Goal: Communication & Community: Answer question/provide support

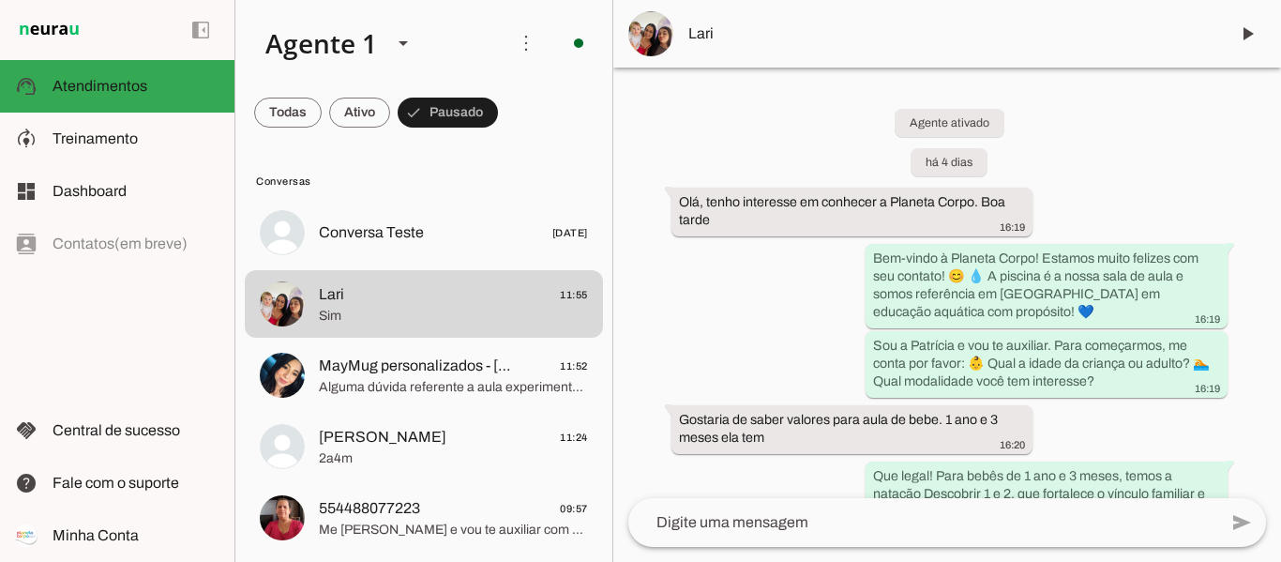
scroll to position [1743, 0]
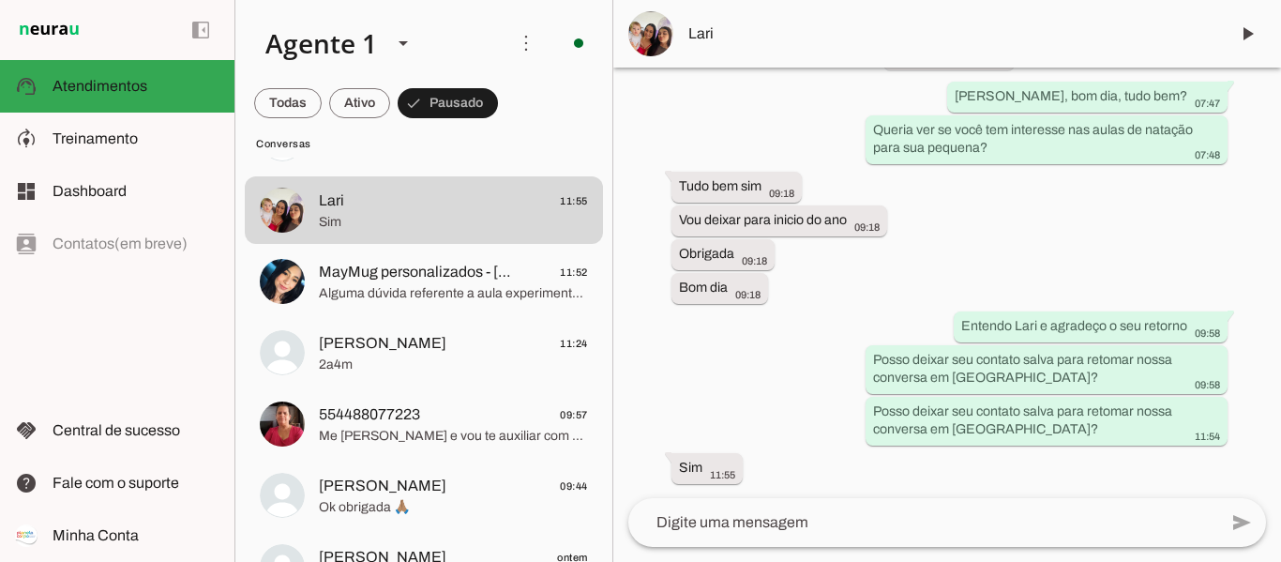
click at [809, 529] on textarea at bounding box center [922, 522] width 589 height 23
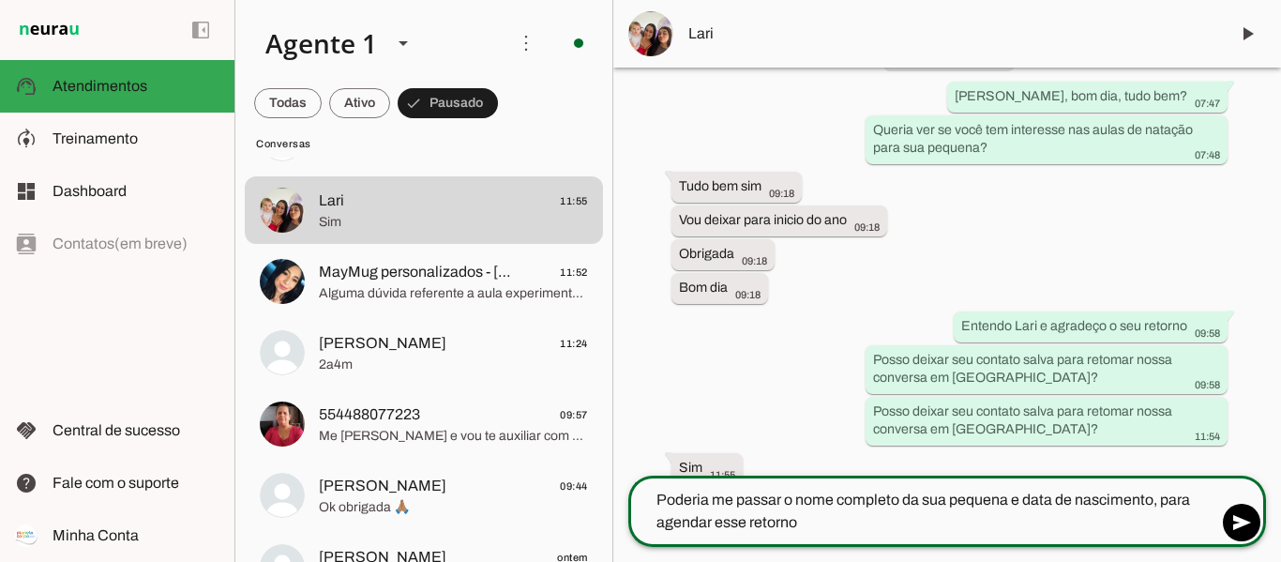
type textarea "Poderia me passar o nome completo da sua pequena e data de nascimento, para age…"
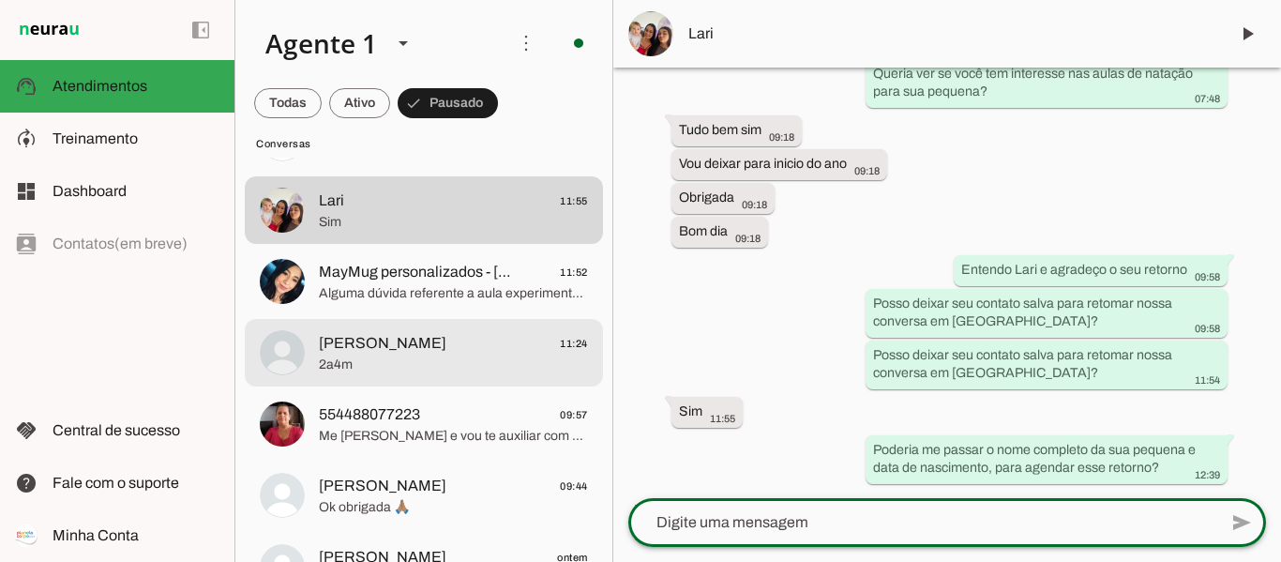
scroll to position [1799, 0]
click at [368, 381] on md-item "[PERSON_NAME] 11:24 2a4m" at bounding box center [424, 353] width 358 height 68
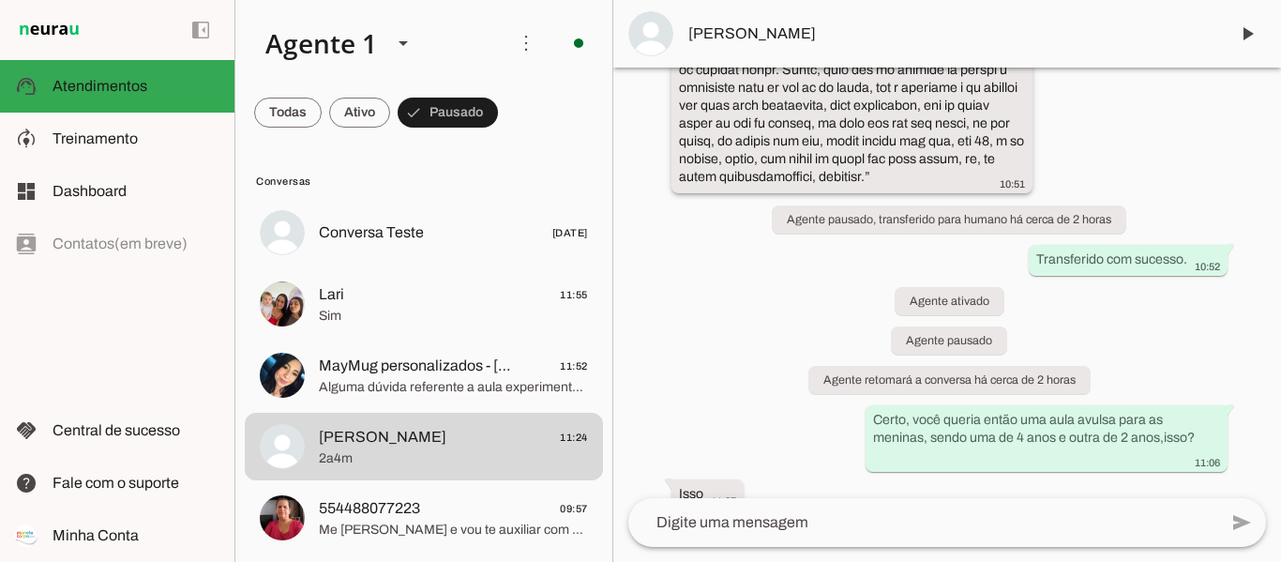
scroll to position [1227, 0]
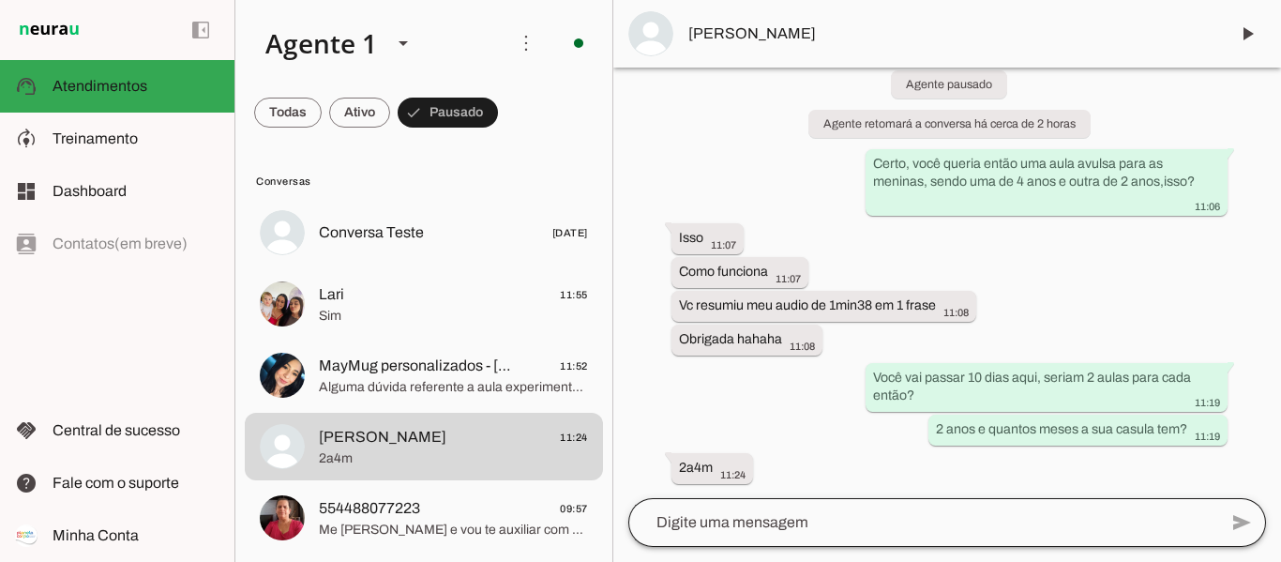
click at [856, 539] on div at bounding box center [922, 522] width 589 height 49
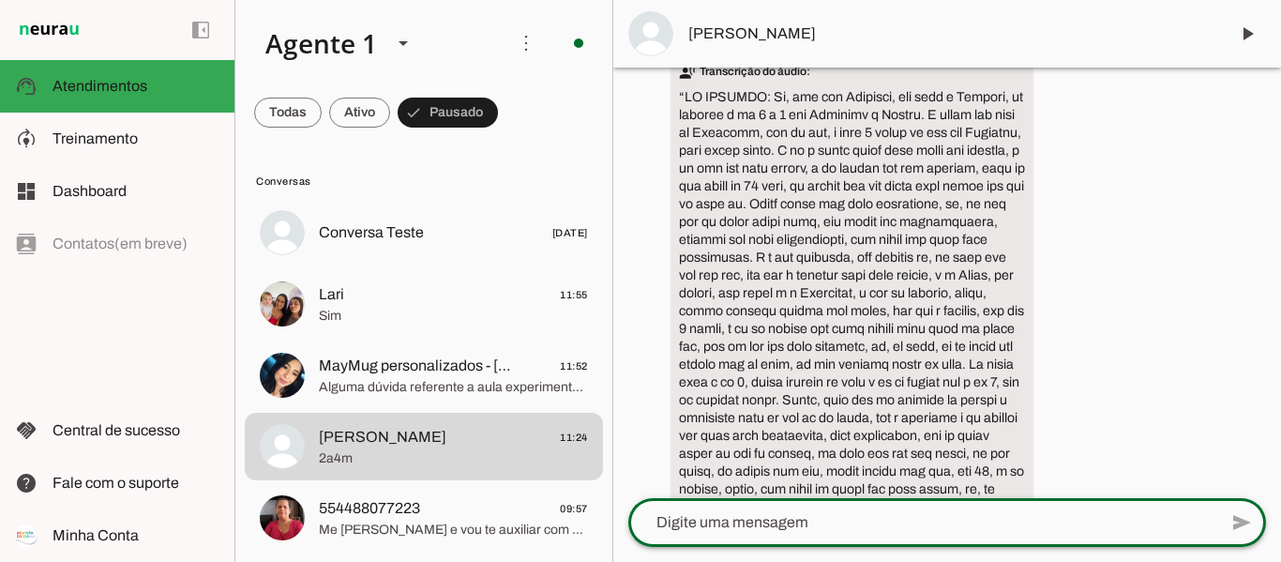
scroll to position [642, 0]
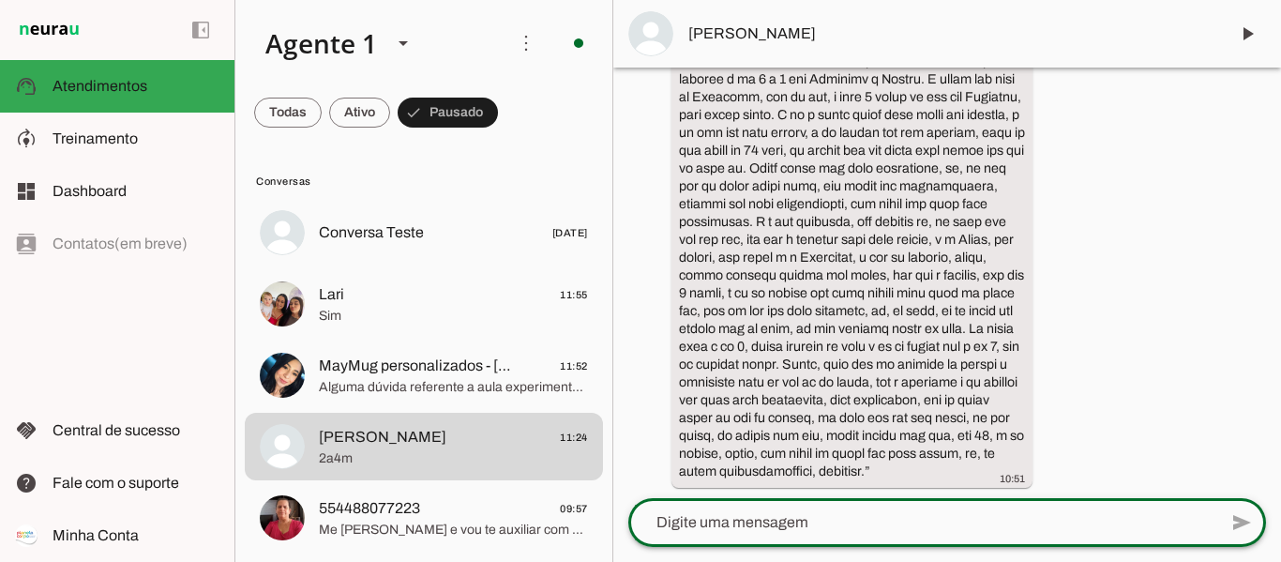
click at [847, 519] on textarea at bounding box center [922, 522] width 589 height 23
type textarea "c"
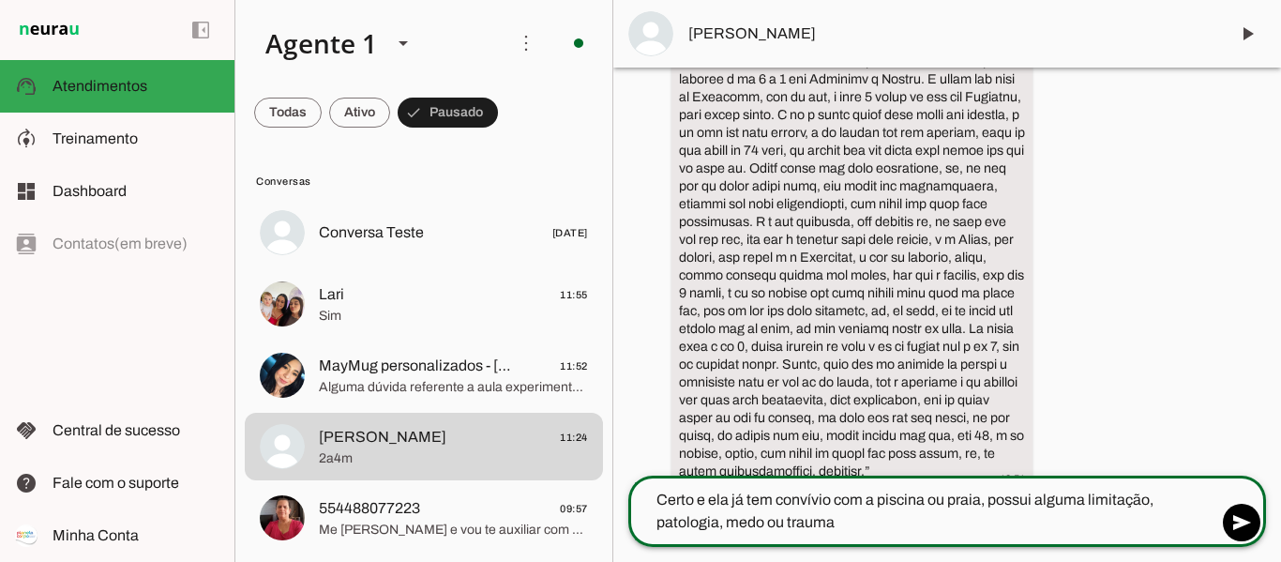
type textarea "Certo e ela já tem convívio com a piscina ou praia, possui alguma limitação, pa…"
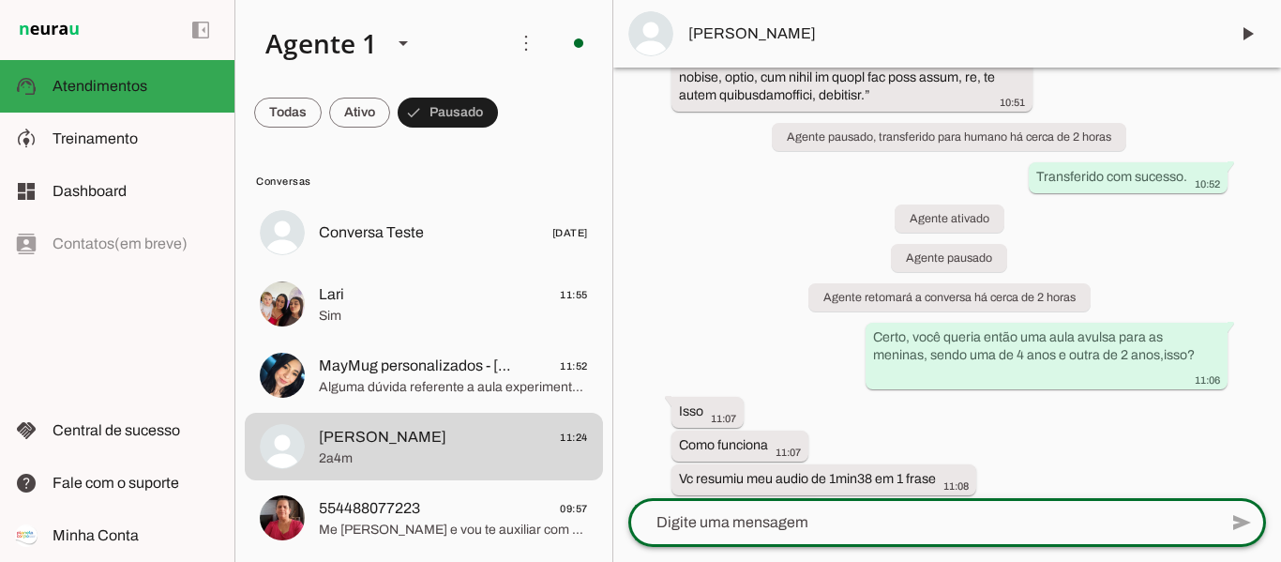
scroll to position [1279, 0]
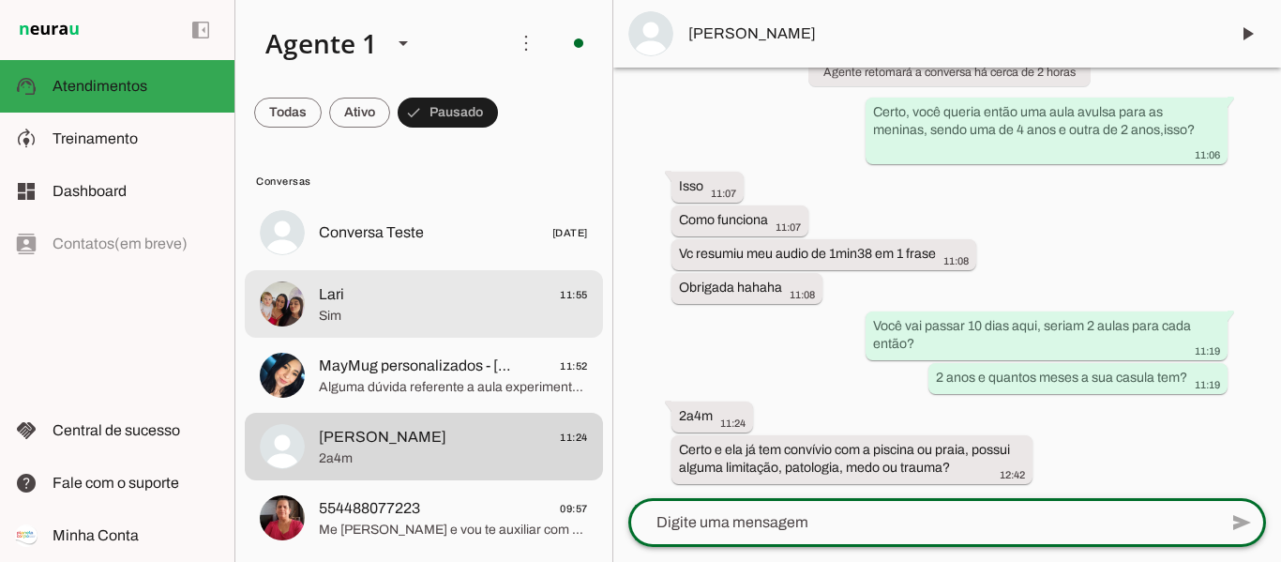
click at [361, 301] on span "Lari 11:55" at bounding box center [453, 294] width 269 height 23
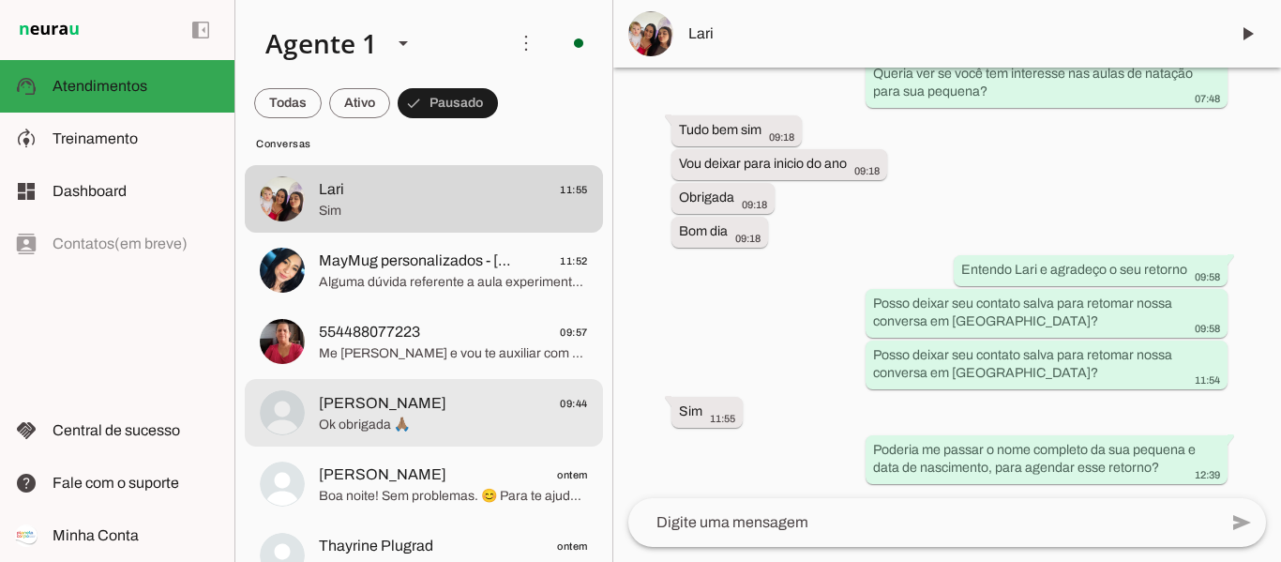
scroll to position [188, 0]
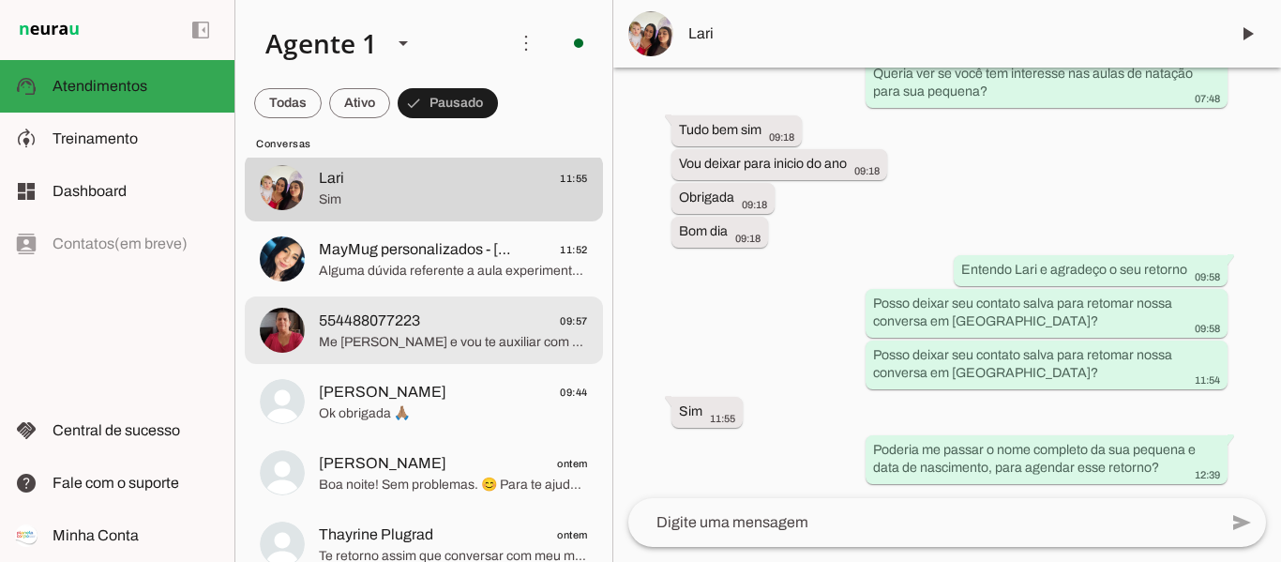
click at [414, 339] on span "Me [PERSON_NAME] e vou te auxiliar com as informações para aulas de hidroginást…" at bounding box center [453, 342] width 269 height 19
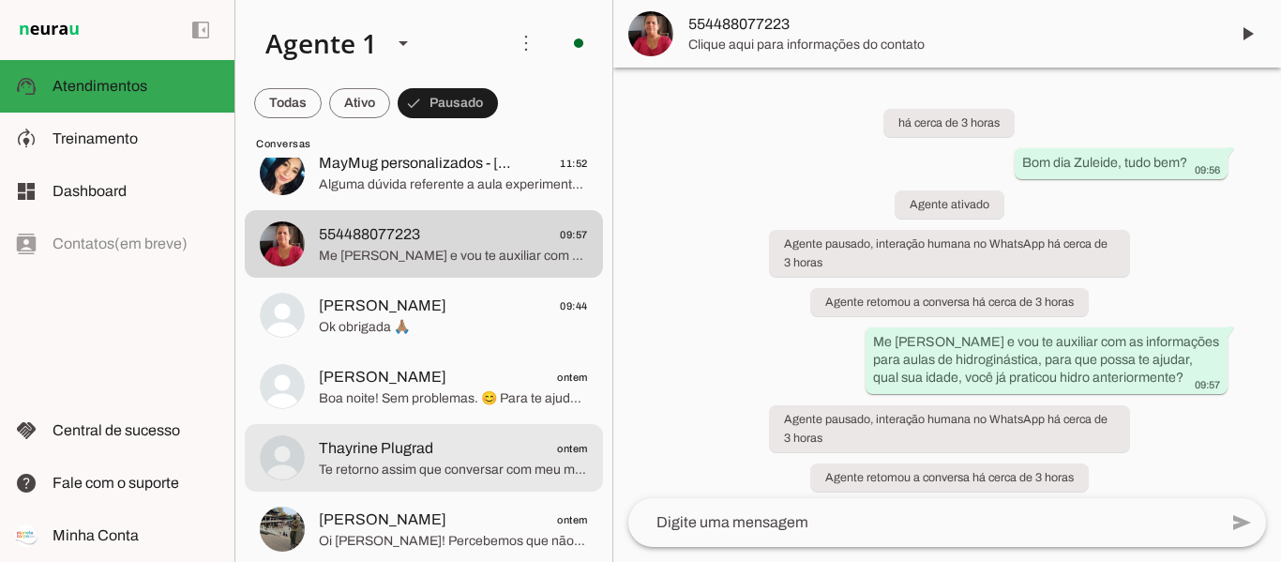
scroll to position [375, 0]
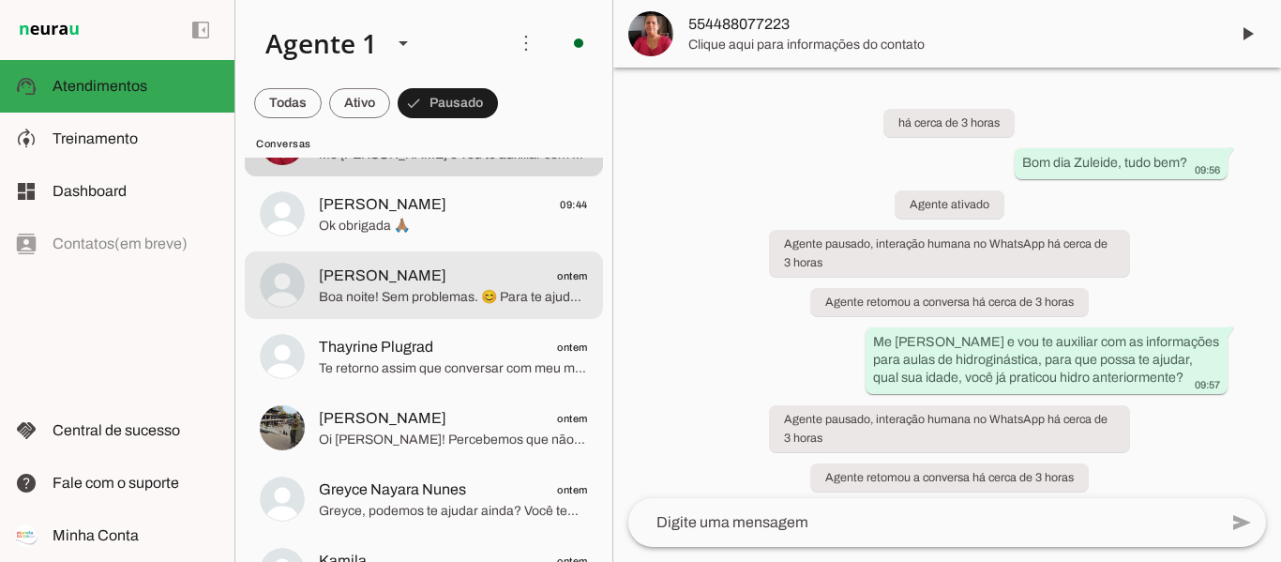
click at [413, 315] on md-item "[PERSON_NAME] ontem Boa noite! Sem problemas. 😊 Para te ajudar com a Hidroginás…" at bounding box center [424, 285] width 358 height 68
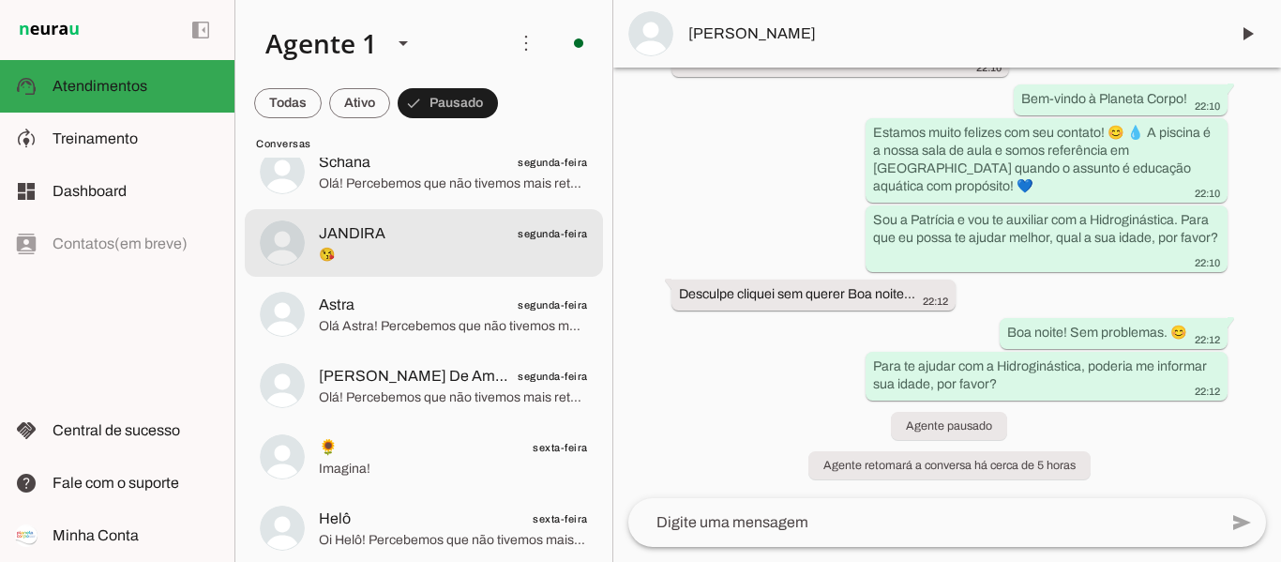
scroll to position [1594, 0]
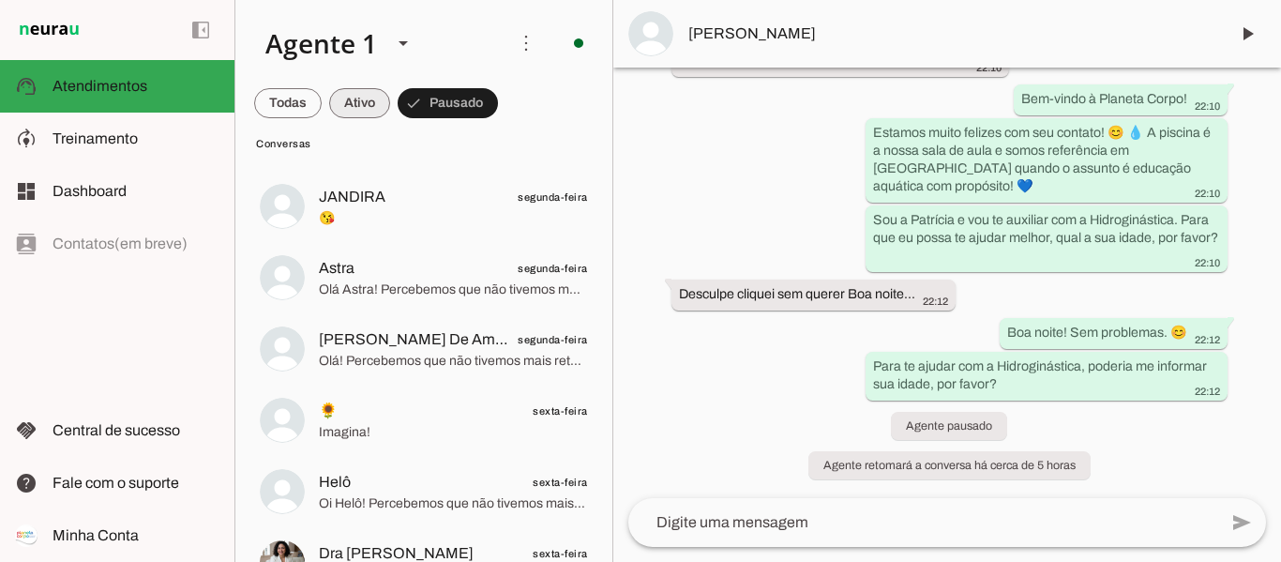
click at [363, 98] on span at bounding box center [359, 103] width 61 height 45
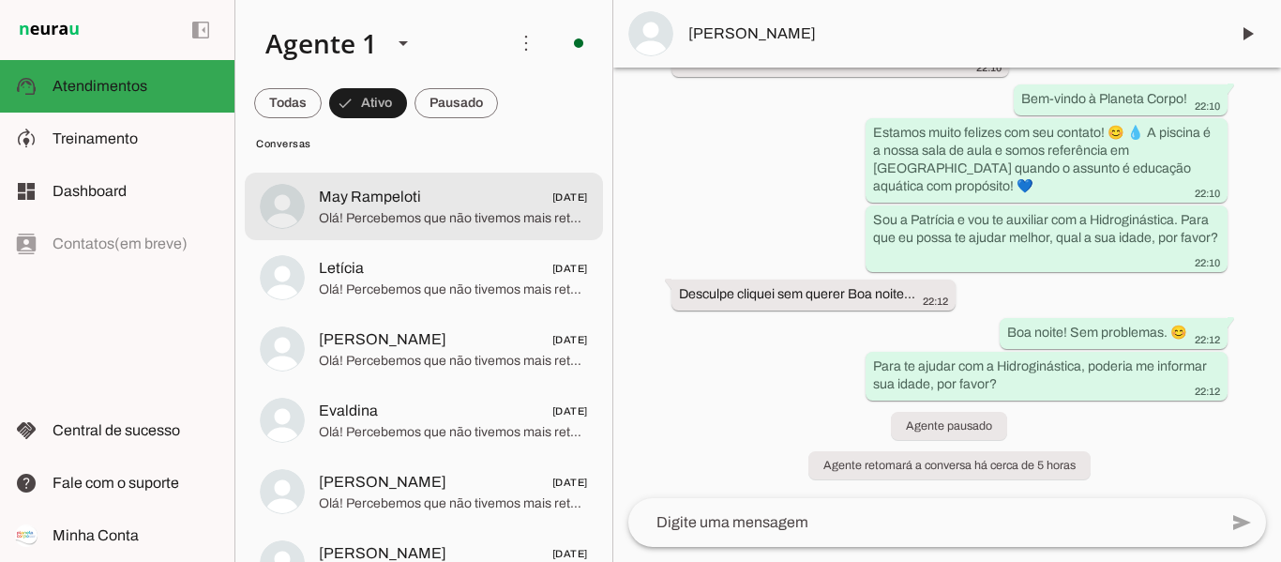
click at [416, 232] on md-item "May Rampeloti [DATE] Olá! Percebemos que não tivemos mais retorno seu. Vou ence…" at bounding box center [424, 207] width 358 height 68
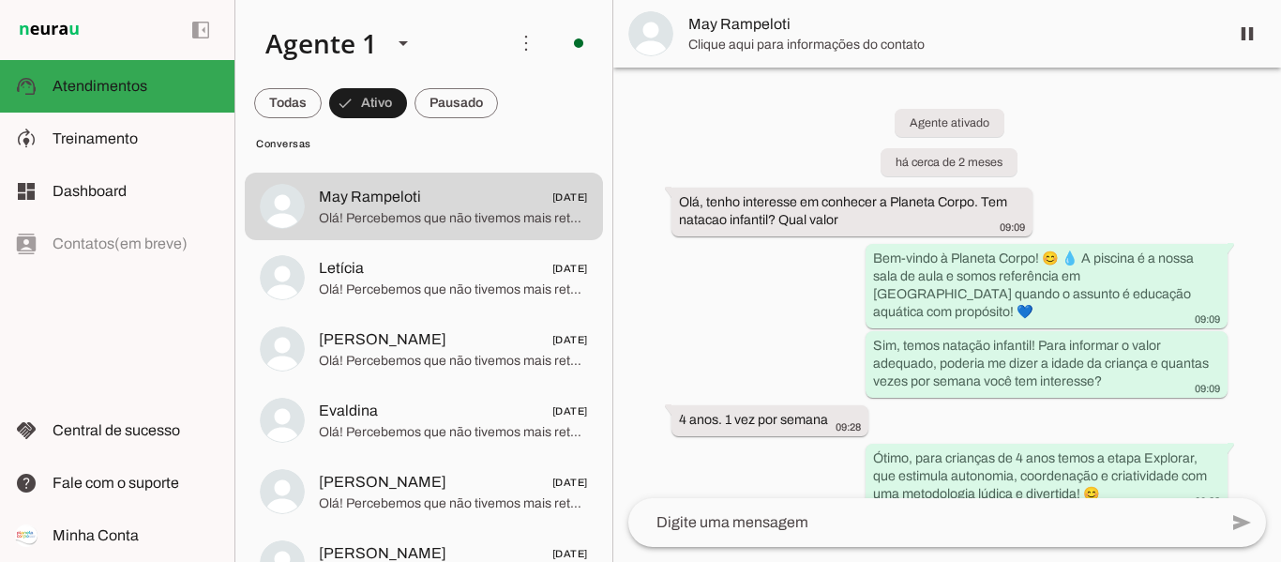
click at [429, 303] on md-item "Letícia [DATE] Olá! Percebemos que não tivemos mais retorno seu. Vou encerrar e…" at bounding box center [424, 278] width 358 height 68
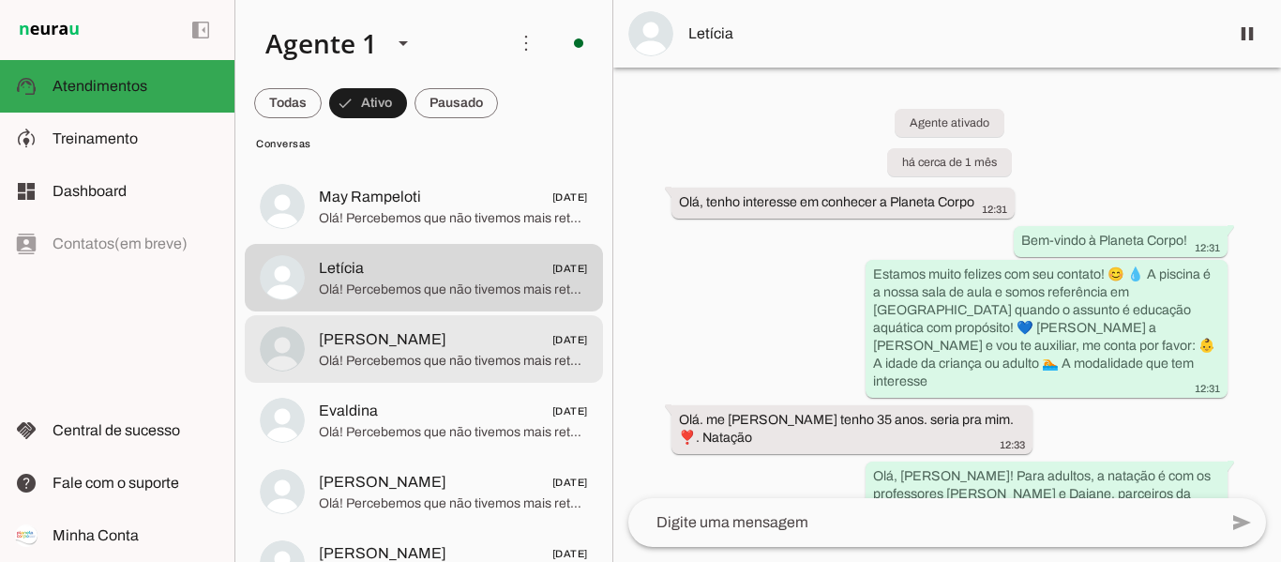
click at [392, 344] on span "[PERSON_NAME] [DATE]" at bounding box center [453, 339] width 269 height 23
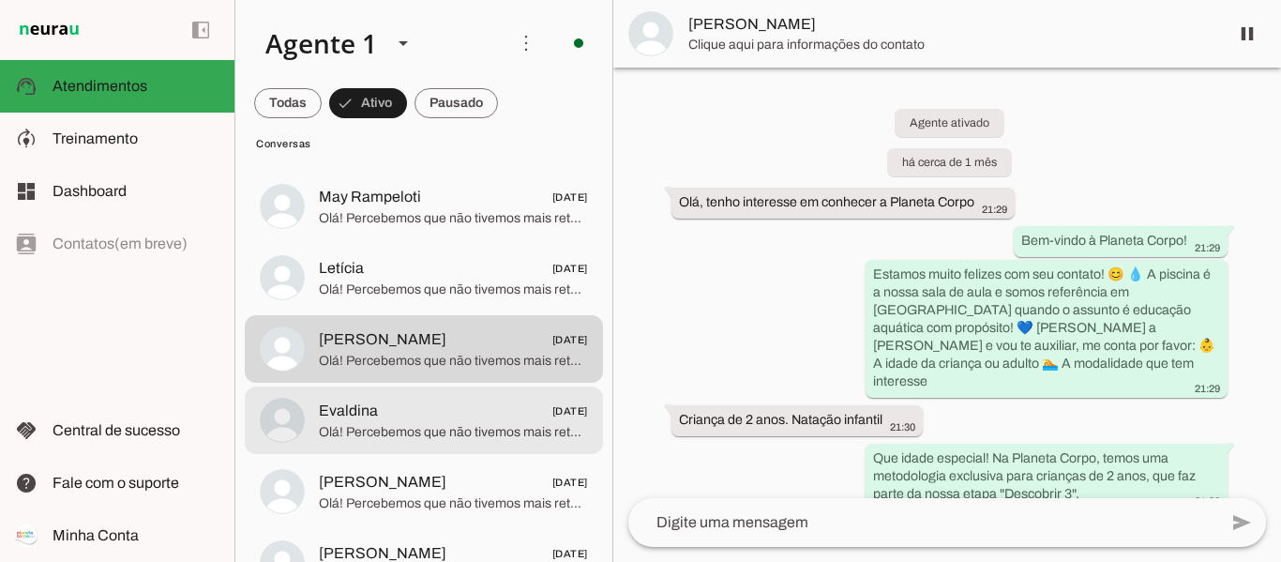
click at [366, 423] on span "Olá! Percebemos que não tivemos mais retorno seu. Vou encerrar este contato por…" at bounding box center [453, 432] width 269 height 19
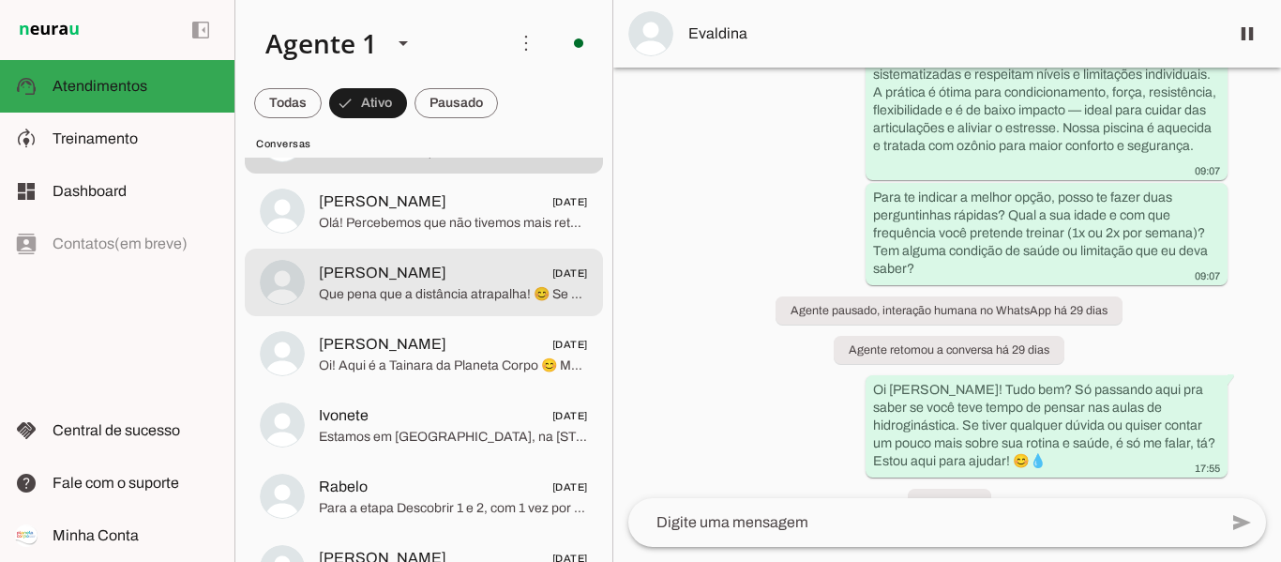
scroll to position [1875, 0]
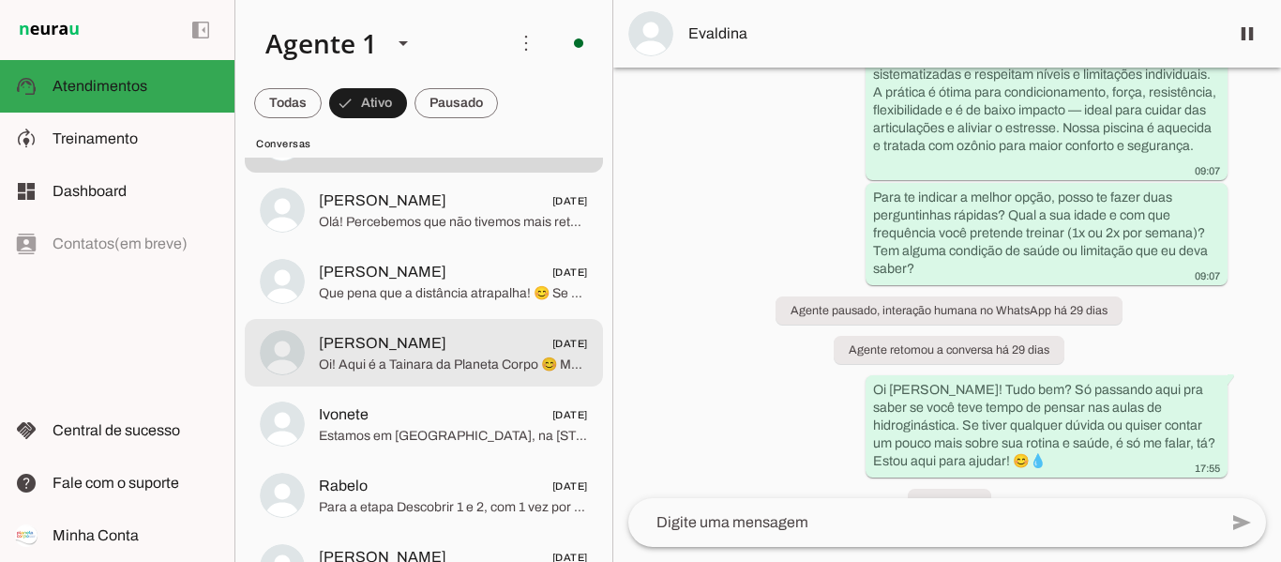
click at [406, 355] on span "Oi! Aqui é a Tainara da Planeta Corpo 😊 Me conta rapidinho: qual a sua idade? A…" at bounding box center [453, 364] width 269 height 19
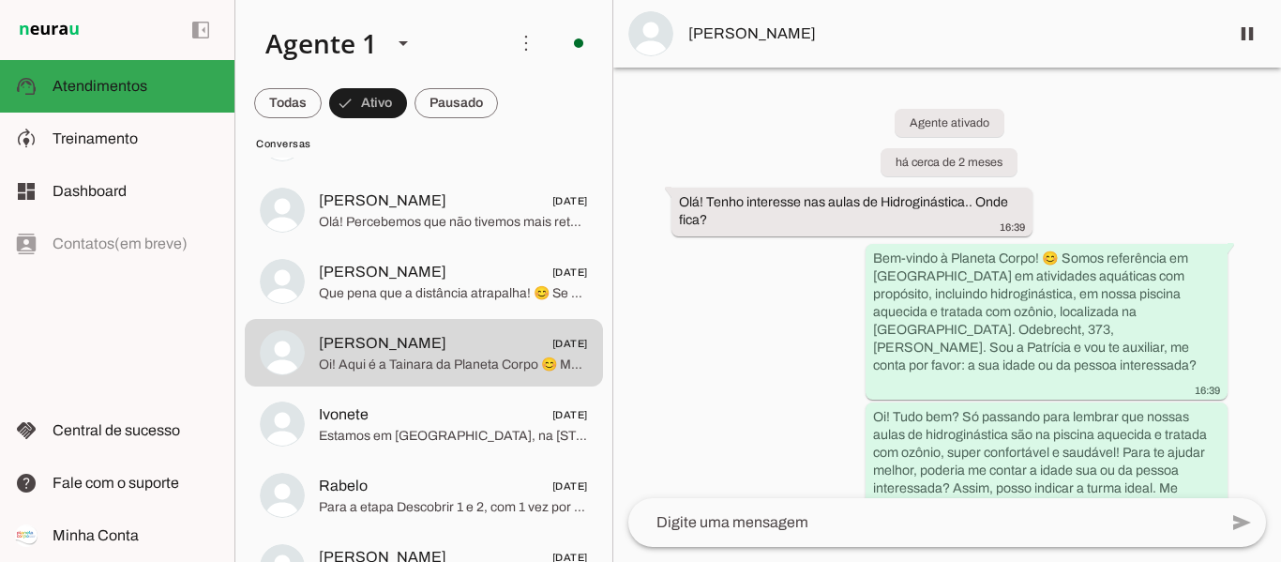
drag, startPoint x: 1112, startPoint y: 408, endPoint x: 837, endPoint y: 476, distance: 283.1
click at [837, 476] on div "Agente ativado há cerca de 2 meses Olá! Tenho interesse nas aulas de Hidroginás…" at bounding box center [947, 283] width 668 height 430
click at [0, 0] on slot "Oi! Tudo bem? Só passando para lembrar que nossas aulas de hidroginástica são n…" at bounding box center [0, 0] width 0 height 0
drag, startPoint x: 1142, startPoint y: 380, endPoint x: 1119, endPoint y: 417, distance: 44.2
click at [0, 0] on slot "Oi! Tudo bem? Só passando para lembrar que nossas aulas de hidroginástica são n…" at bounding box center [0, 0] width 0 height 0
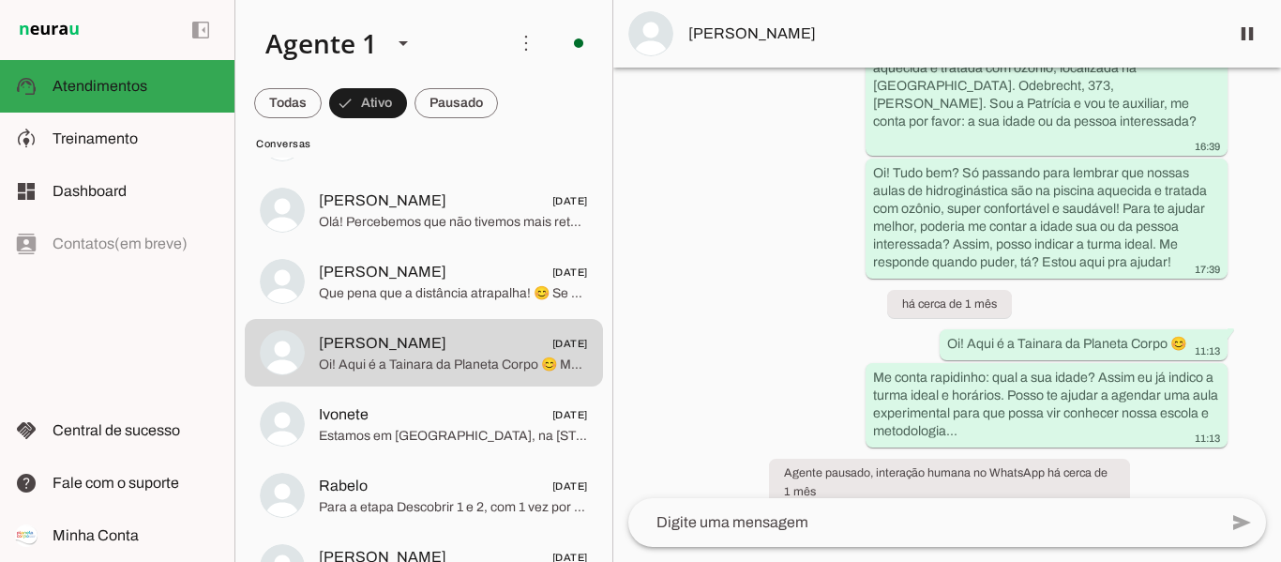
scroll to position [274, 0]
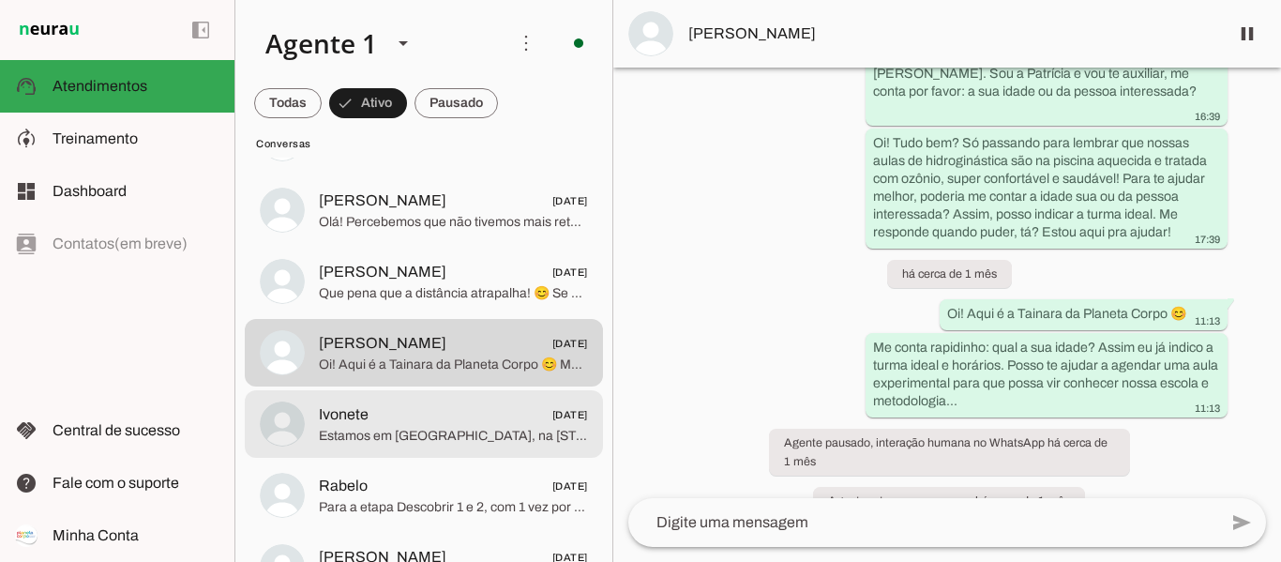
click at [432, 431] on span "Estamos em [GEOGRAPHIC_DATA], na [STREET_ADDRESS]. Um espaço acolhedor com pisc…" at bounding box center [453, 436] width 269 height 19
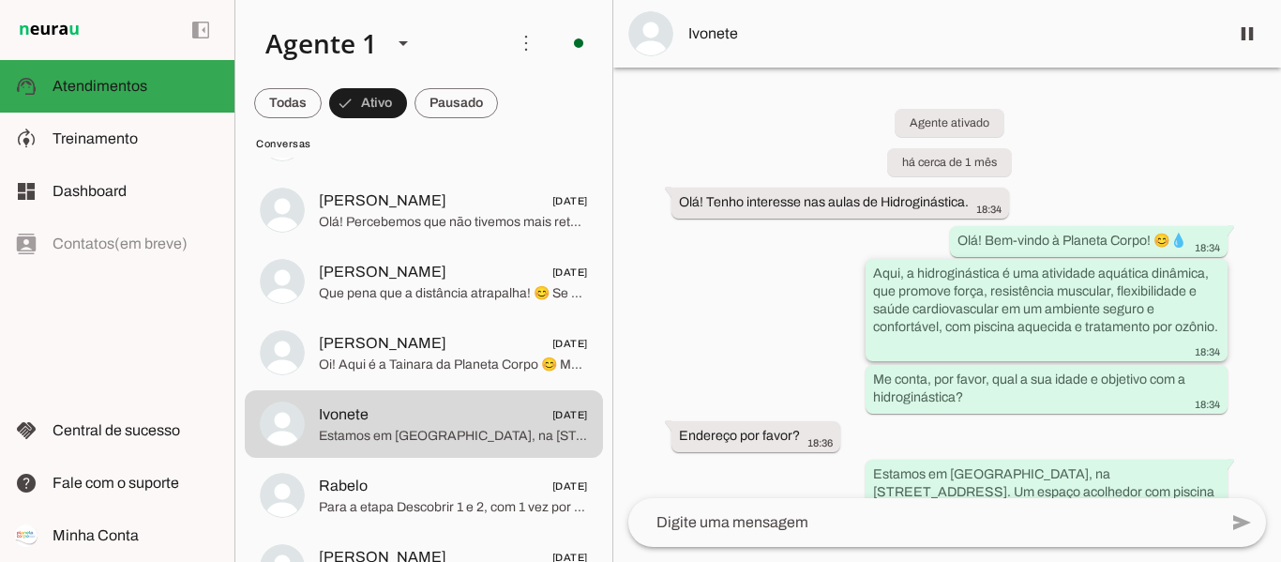
drag, startPoint x: 910, startPoint y: 273, endPoint x: 1049, endPoint y: 340, distance: 155.2
click at [1054, 342] on div "Aqui, a hidroginástica é uma atividade aquática dinâmica, que promove força, re…" at bounding box center [1046, 311] width 347 height 95
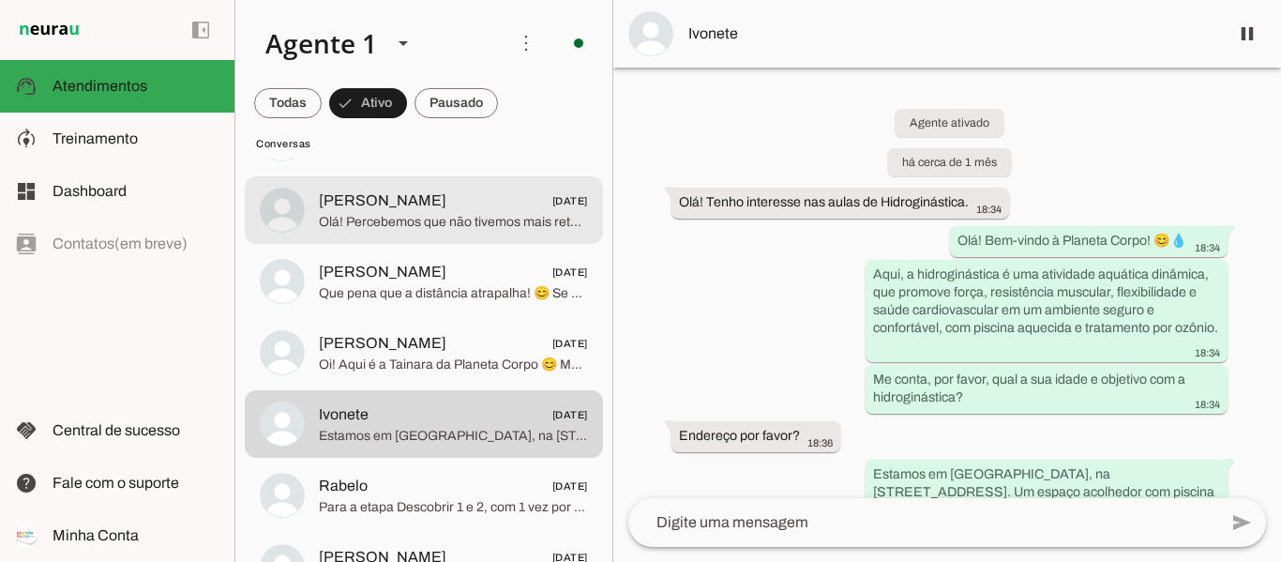
click at [400, 201] on span "[PERSON_NAME]" at bounding box center [383, 200] width 128 height 23
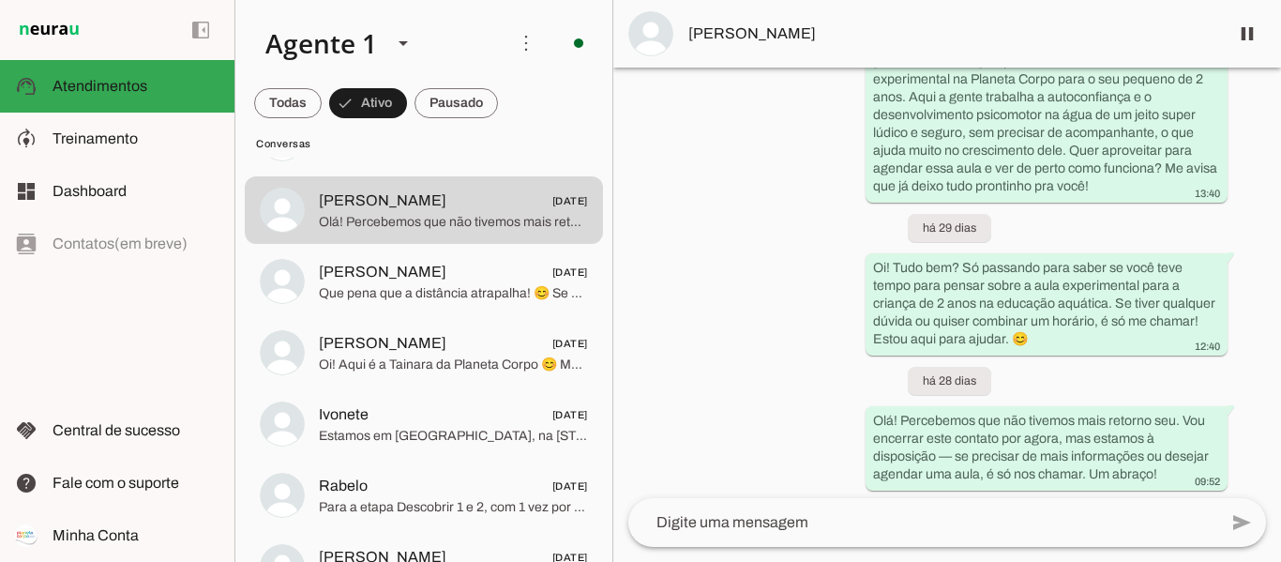
scroll to position [818, 0]
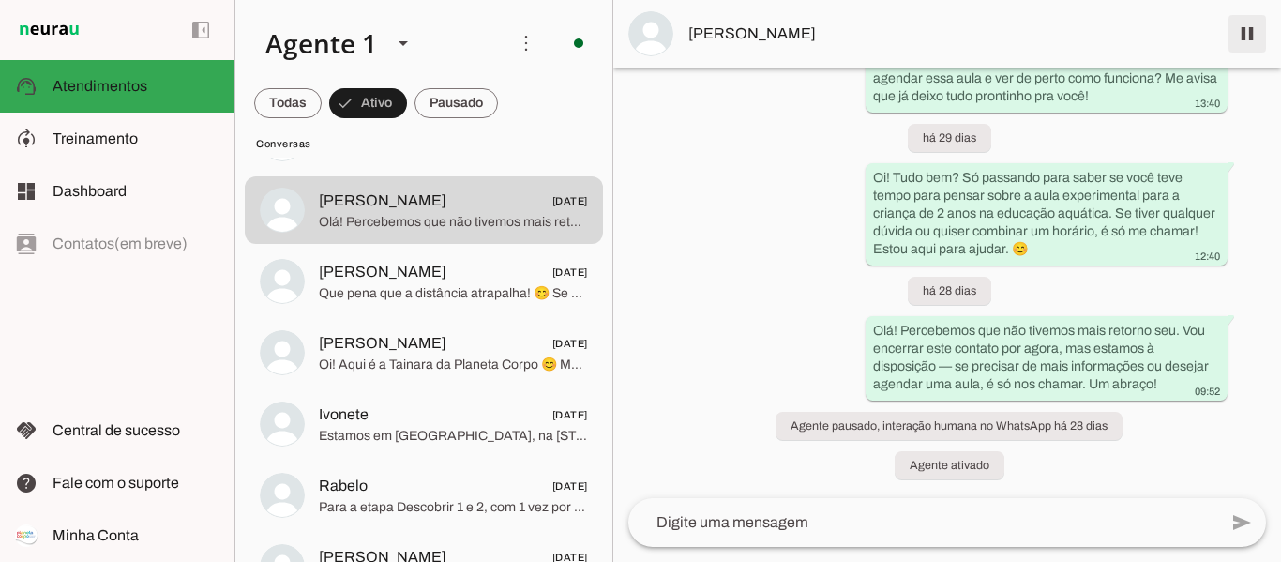
click at [1249, 35] on span at bounding box center [1247, 33] width 45 height 45
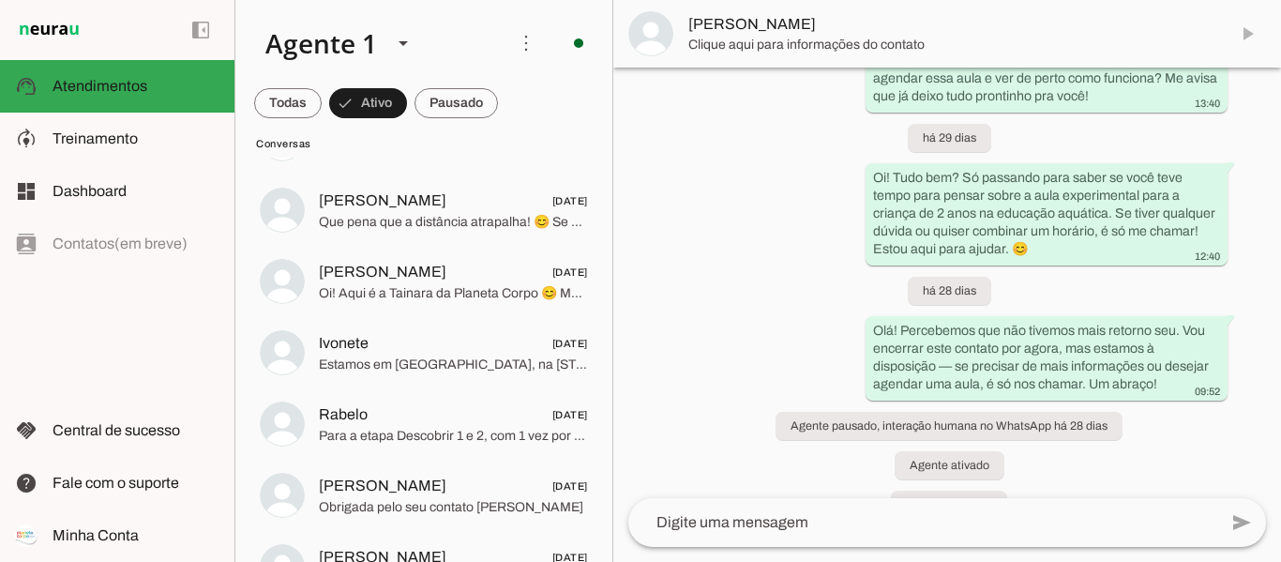
scroll to position [896, 0]
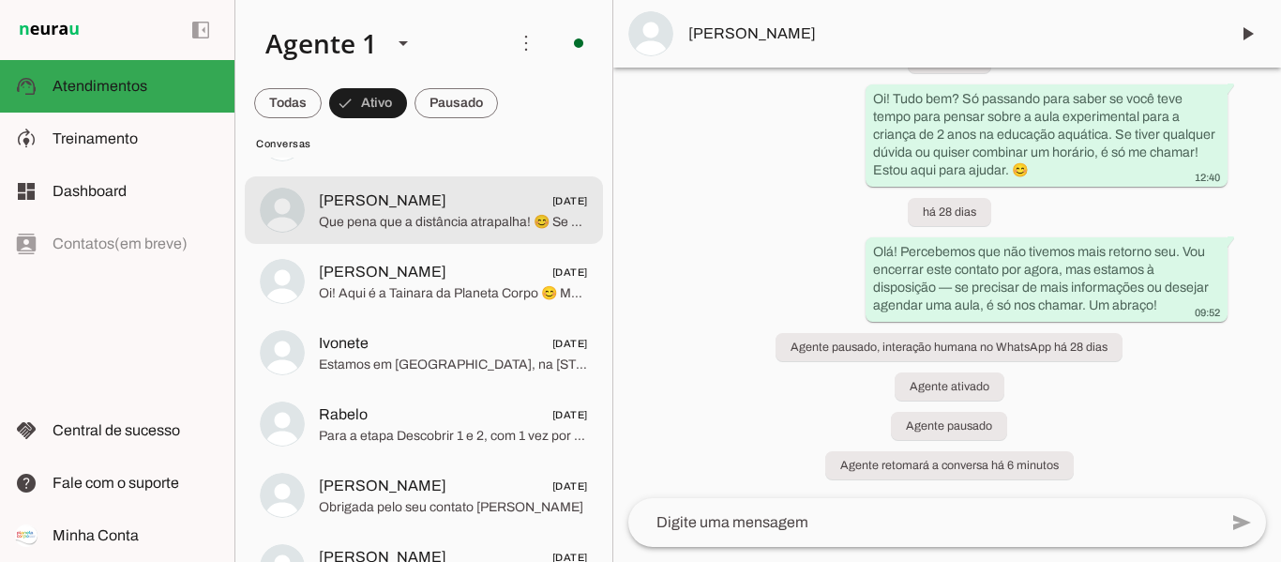
click at [376, 211] on span "[PERSON_NAME]" at bounding box center [383, 200] width 128 height 23
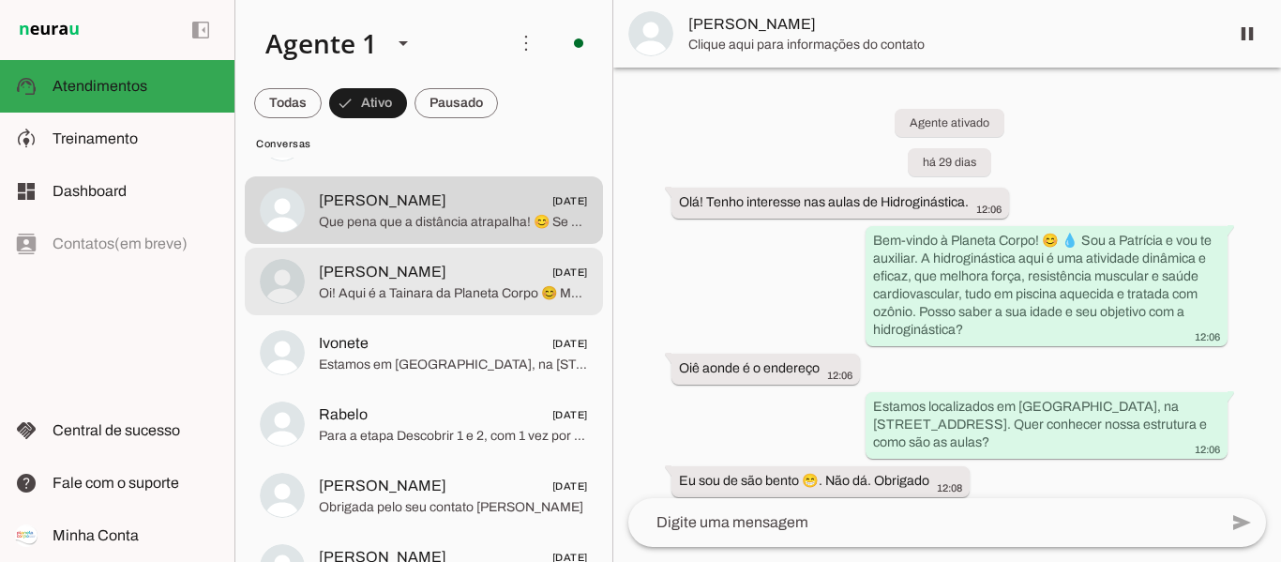
scroll to position [105, 0]
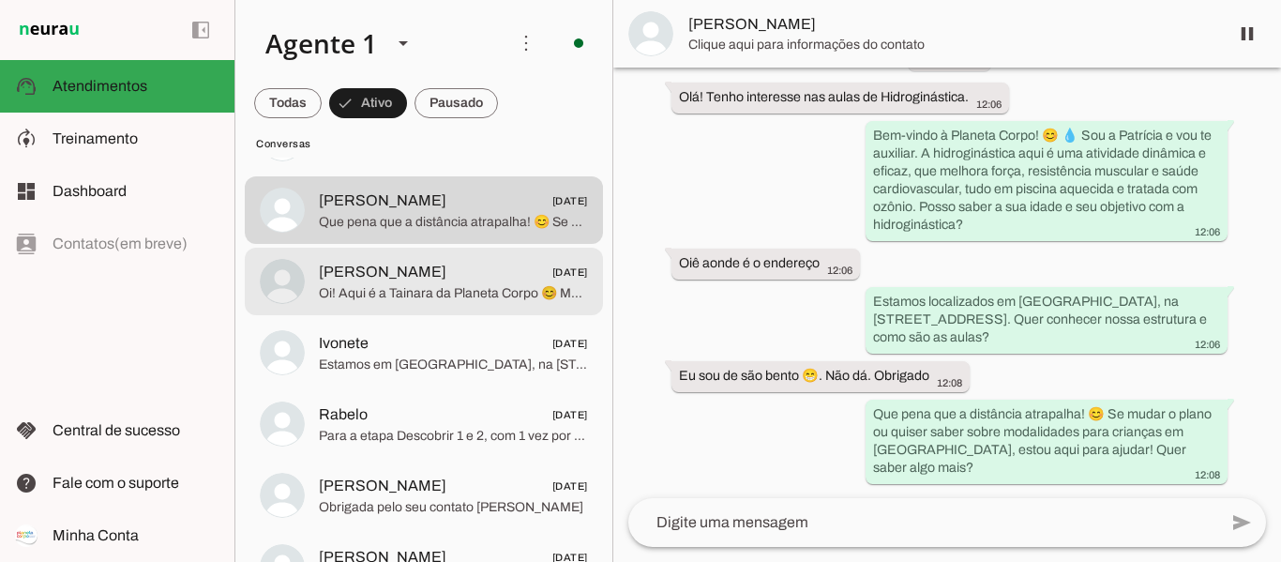
click at [414, 273] on span "[PERSON_NAME]" at bounding box center [383, 272] width 128 height 23
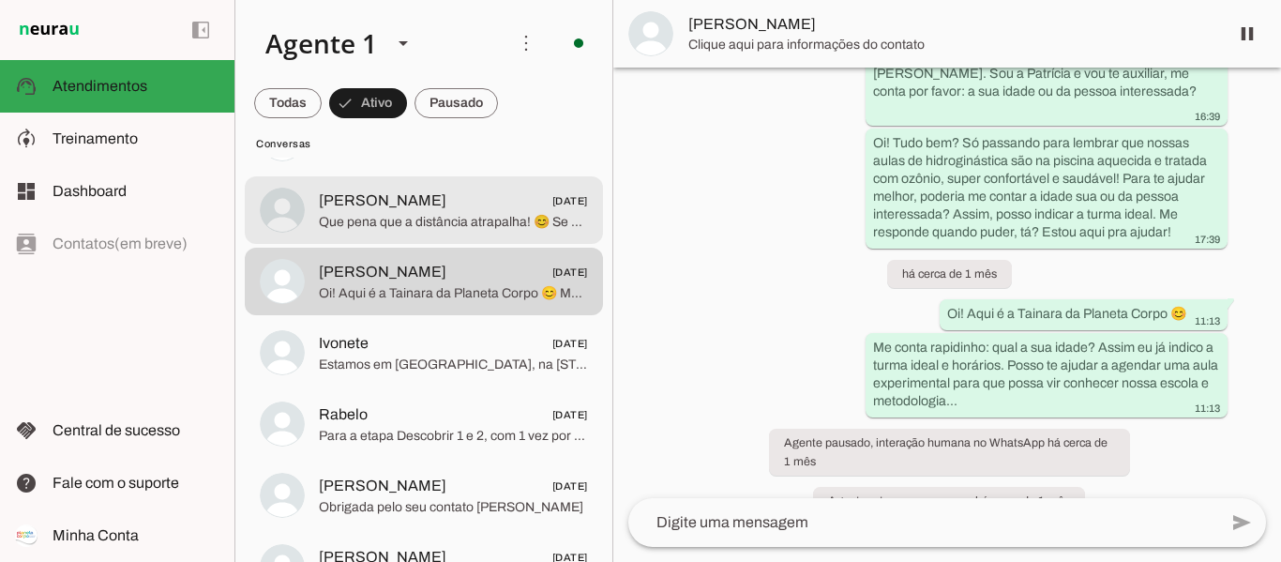
click at [426, 205] on span "[PERSON_NAME]" at bounding box center [383, 200] width 128 height 23
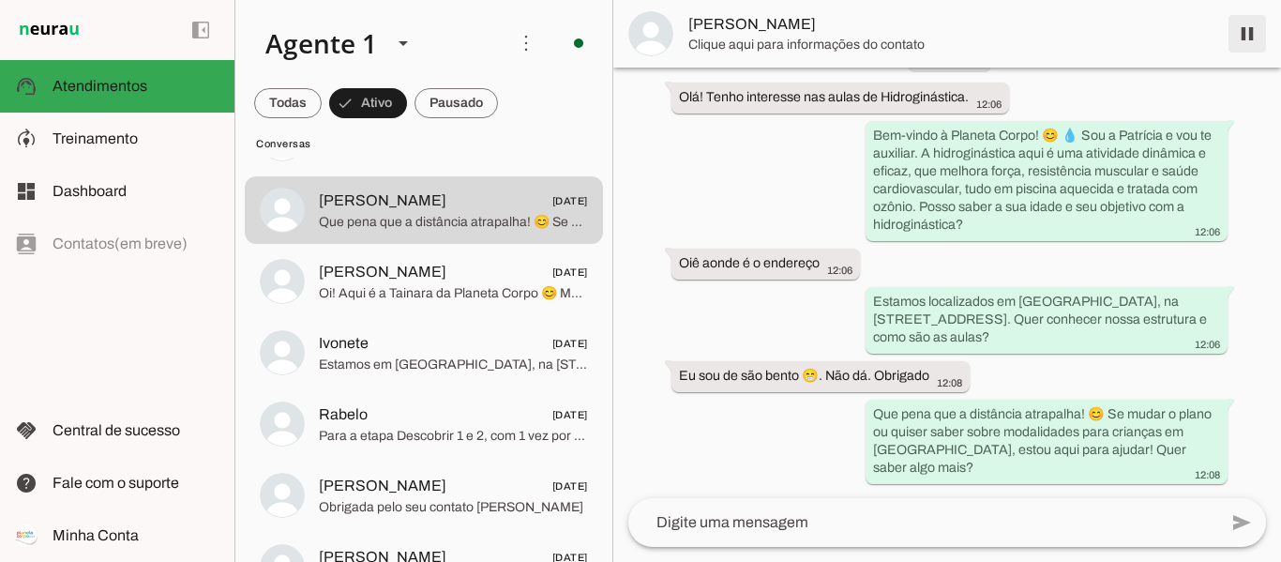
click at [1252, 42] on span at bounding box center [1247, 33] width 45 height 45
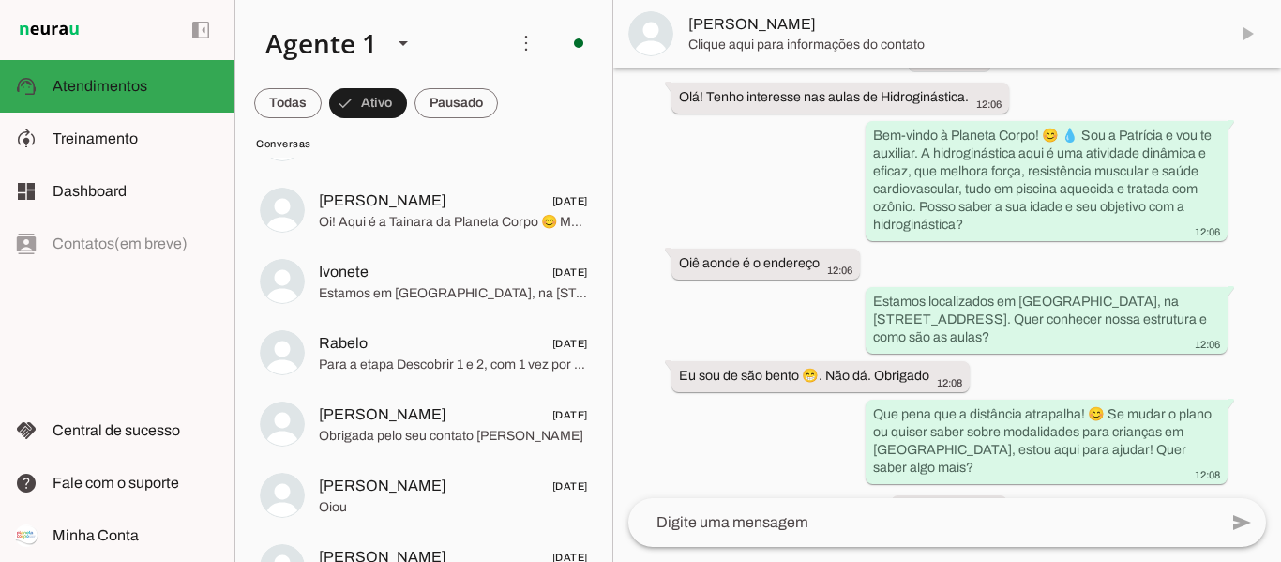
scroll to position [188, 0]
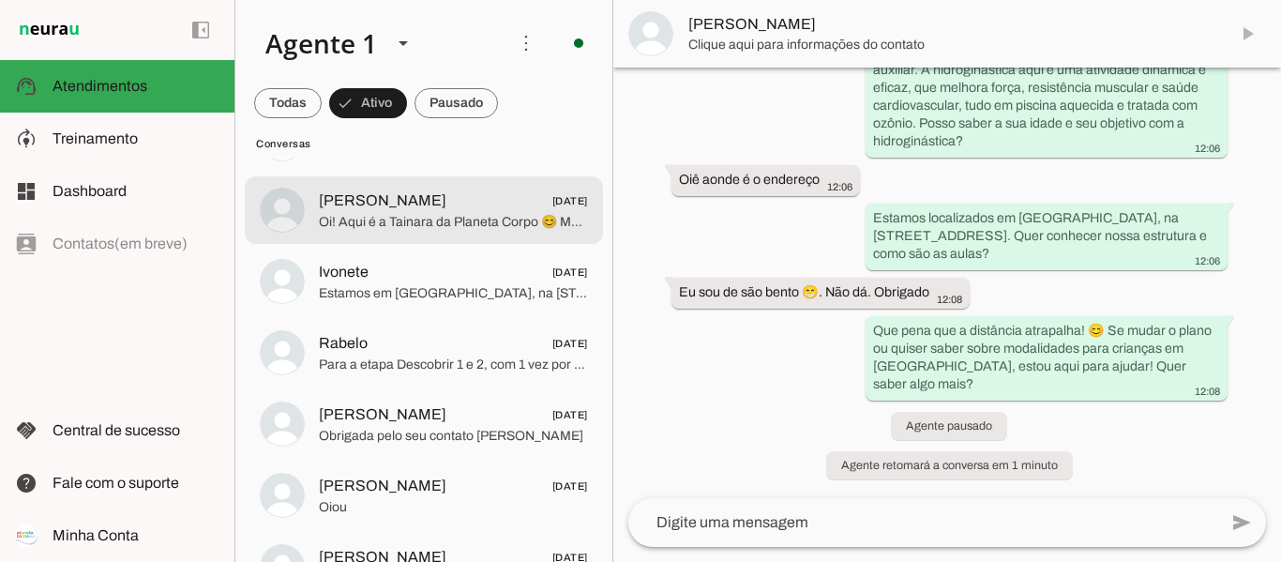
click at [396, 221] on span "Oi! Aqui é a Tainara da Planeta Corpo 😊 Me conta rapidinho: qual a sua idade? A…" at bounding box center [453, 222] width 269 height 19
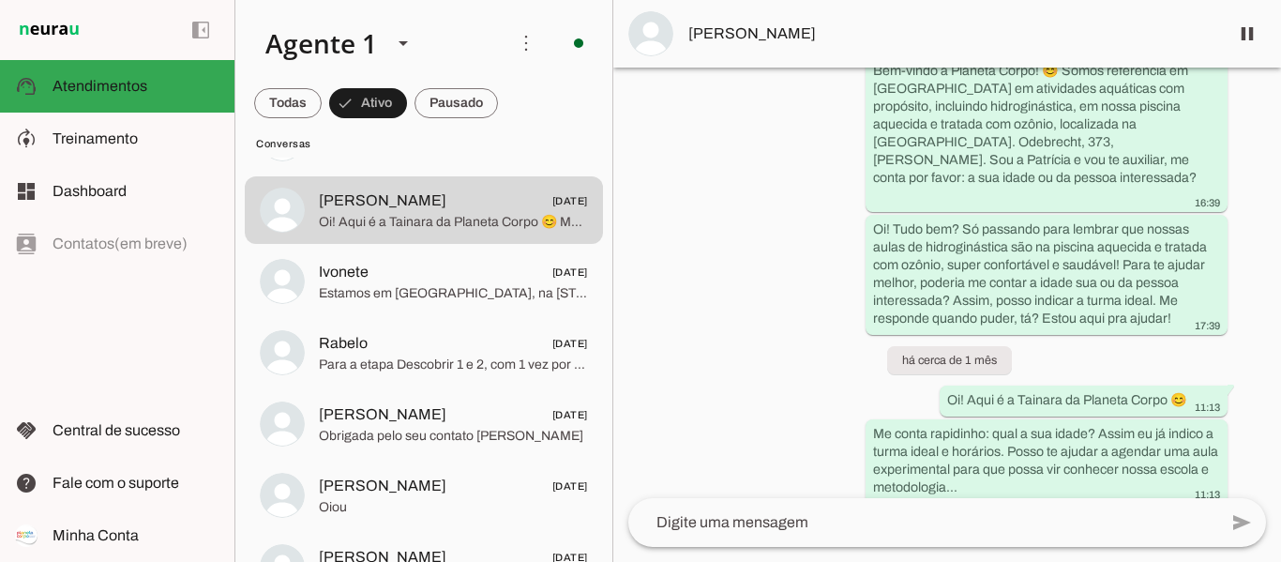
scroll to position [274, 0]
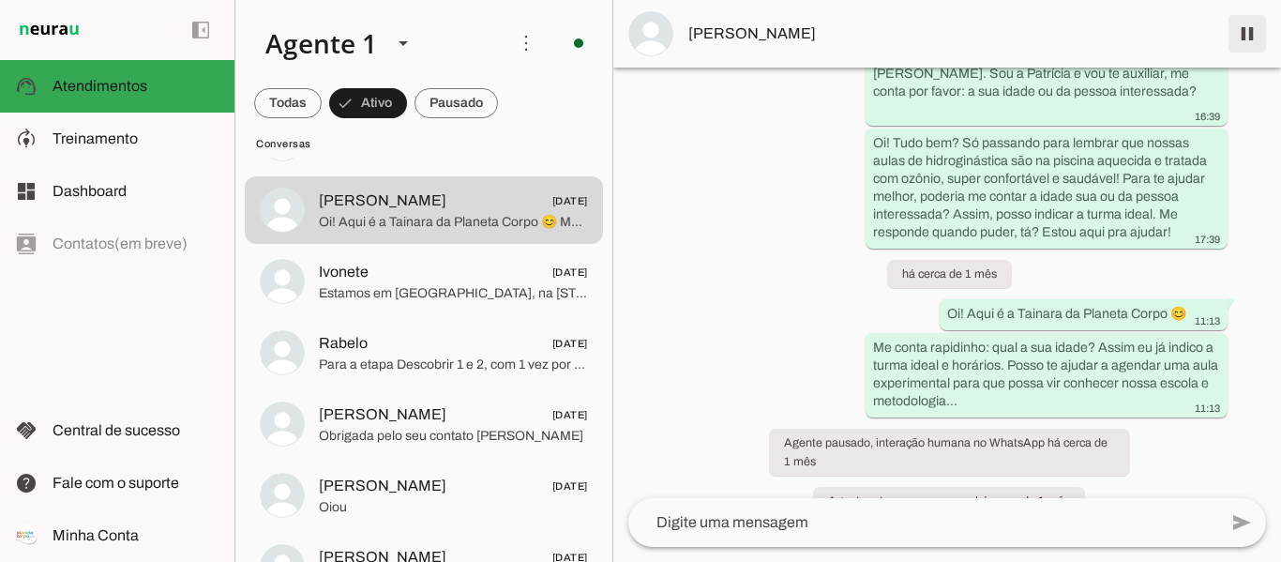
click at [1242, 39] on span at bounding box center [1247, 33] width 45 height 45
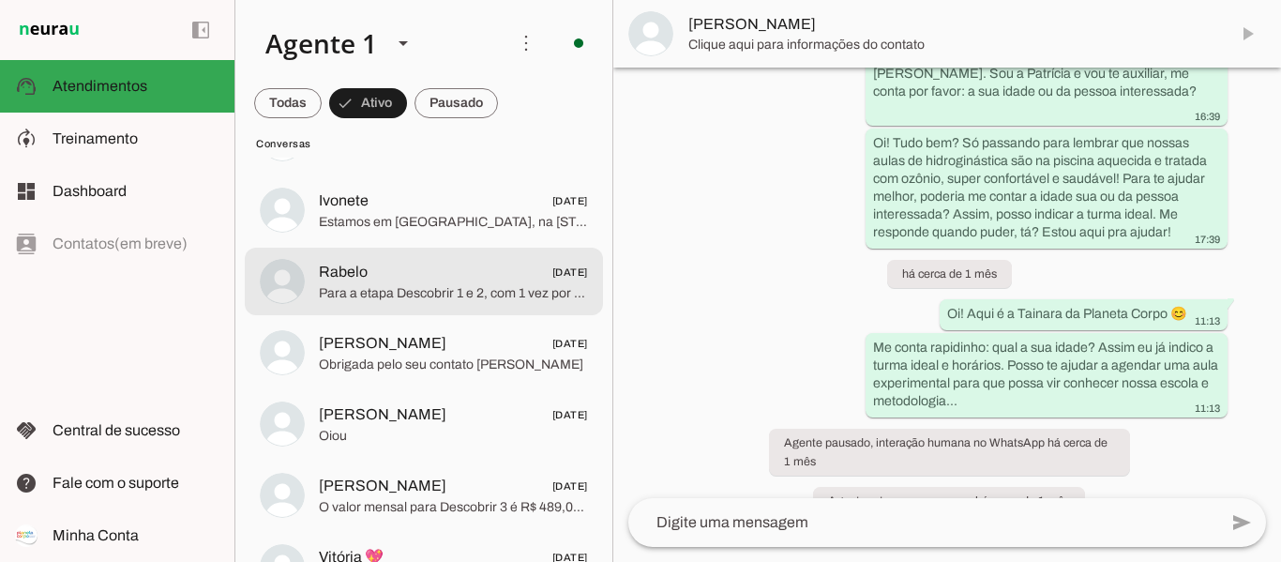
scroll to position [353, 0]
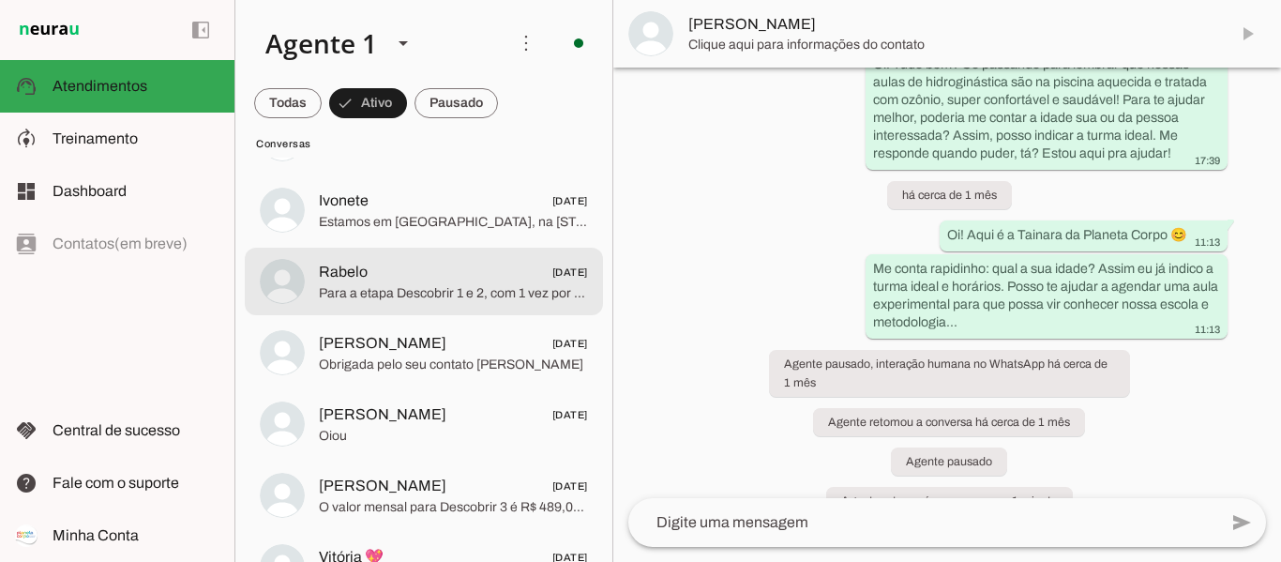
click at [417, 284] on span "Para a etapa Descobrir 1 e 2, com 1 vez por semana, o valor anual é 12x de R$ 3…" at bounding box center [453, 293] width 269 height 19
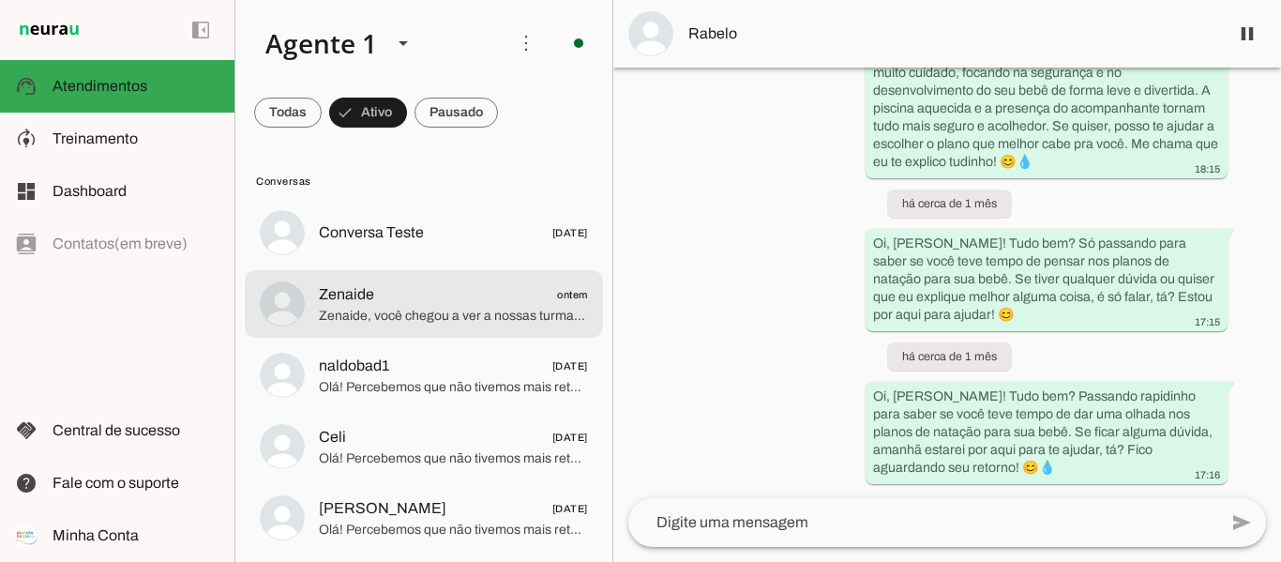
click at [409, 308] on span "Zenaide, você chegou a ver a nossas turmas?" at bounding box center [453, 316] width 269 height 19
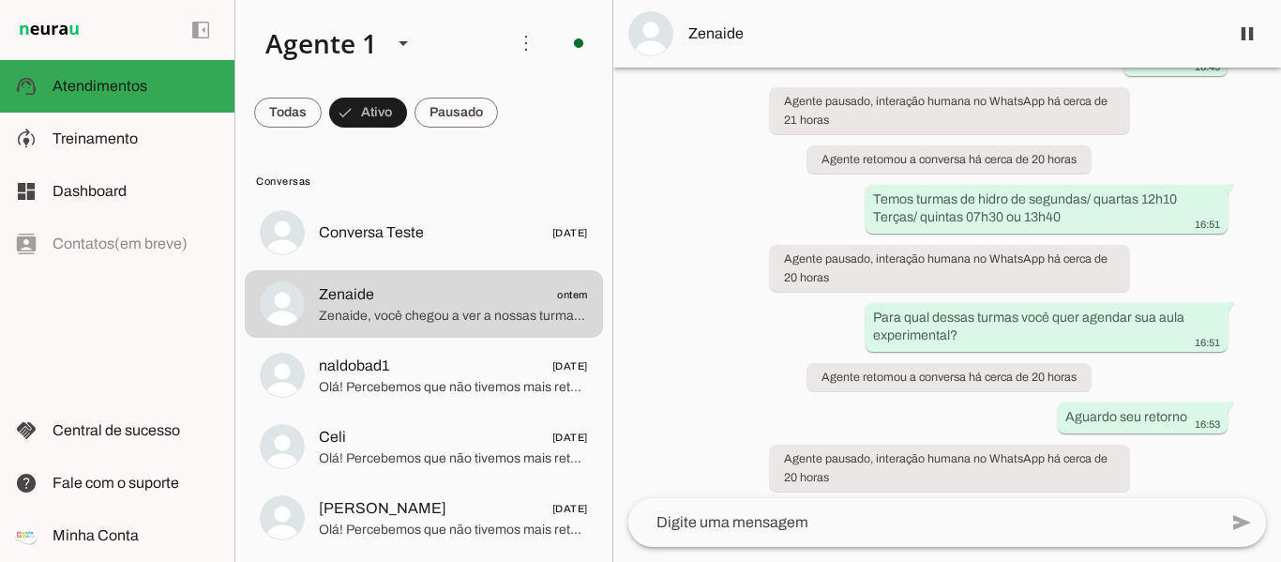
scroll to position [1356, 0]
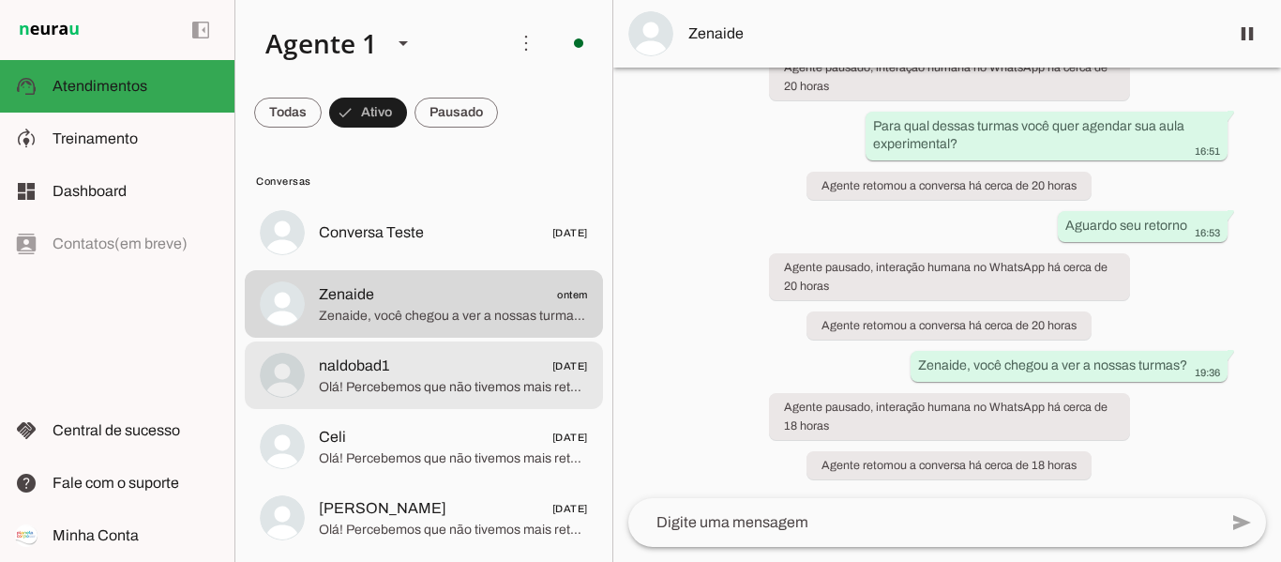
click at [381, 354] on span "naldobad1" at bounding box center [354, 365] width 70 height 23
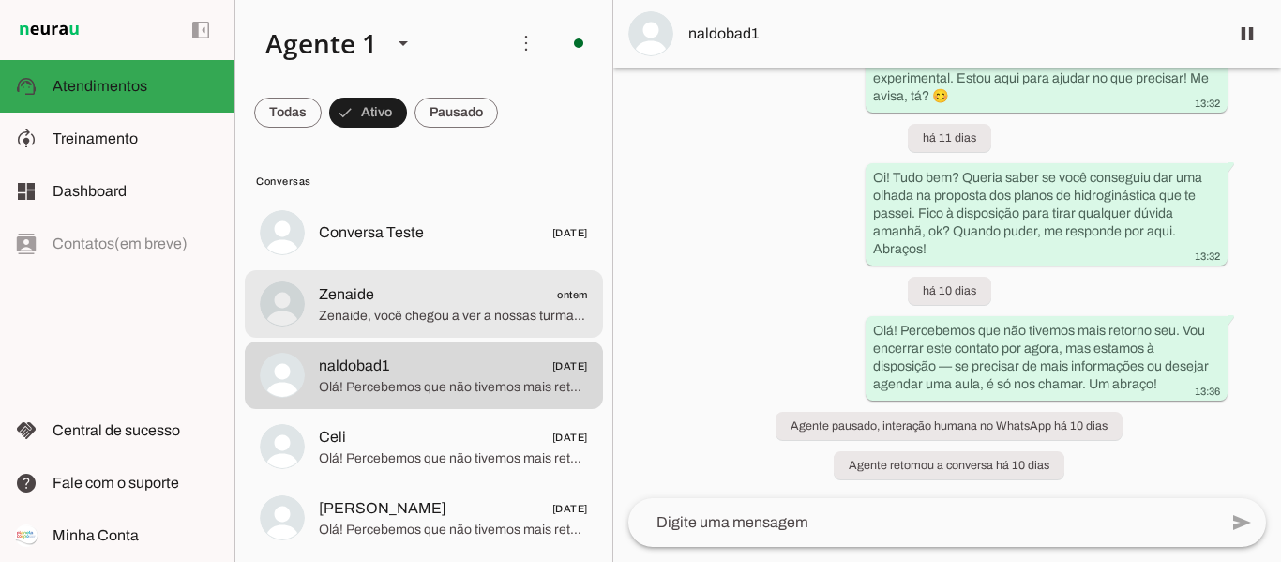
click at [424, 310] on span "Zenaide, você chegou a ver a nossas turmas?" at bounding box center [453, 316] width 269 height 19
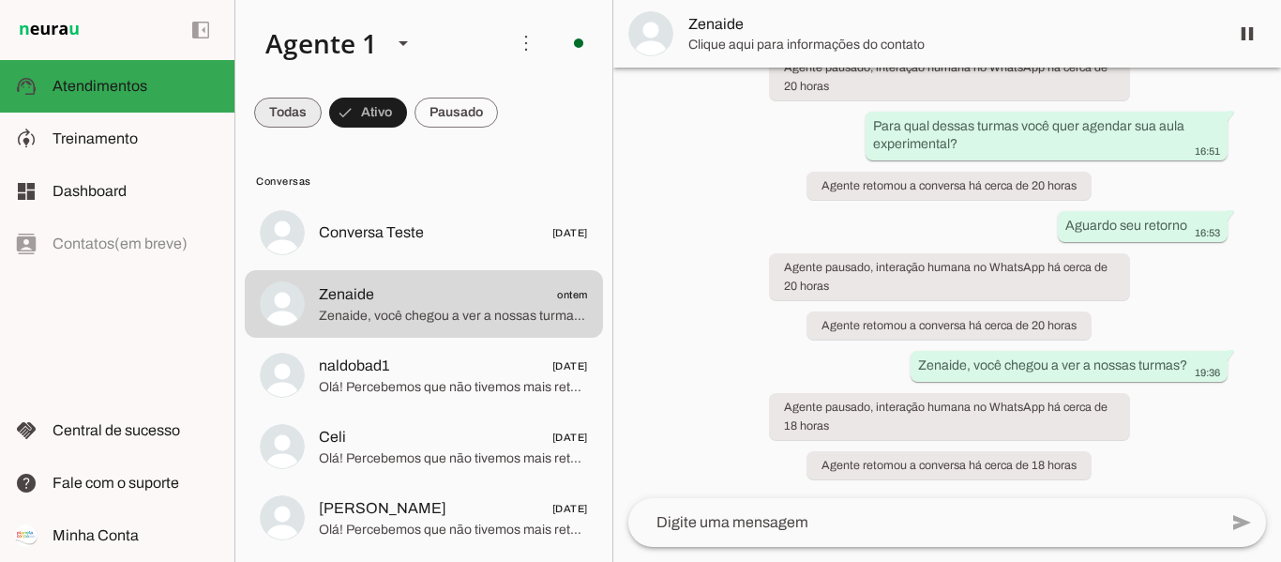
click at [311, 118] on span at bounding box center [288, 112] width 68 height 45
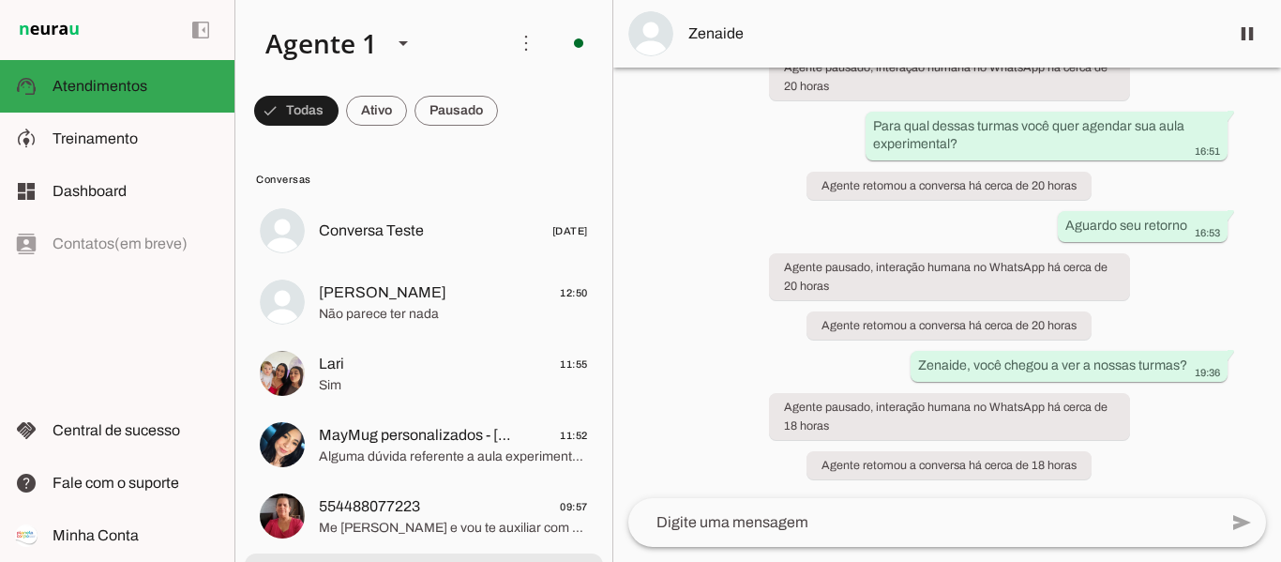
scroll to position [0, 0]
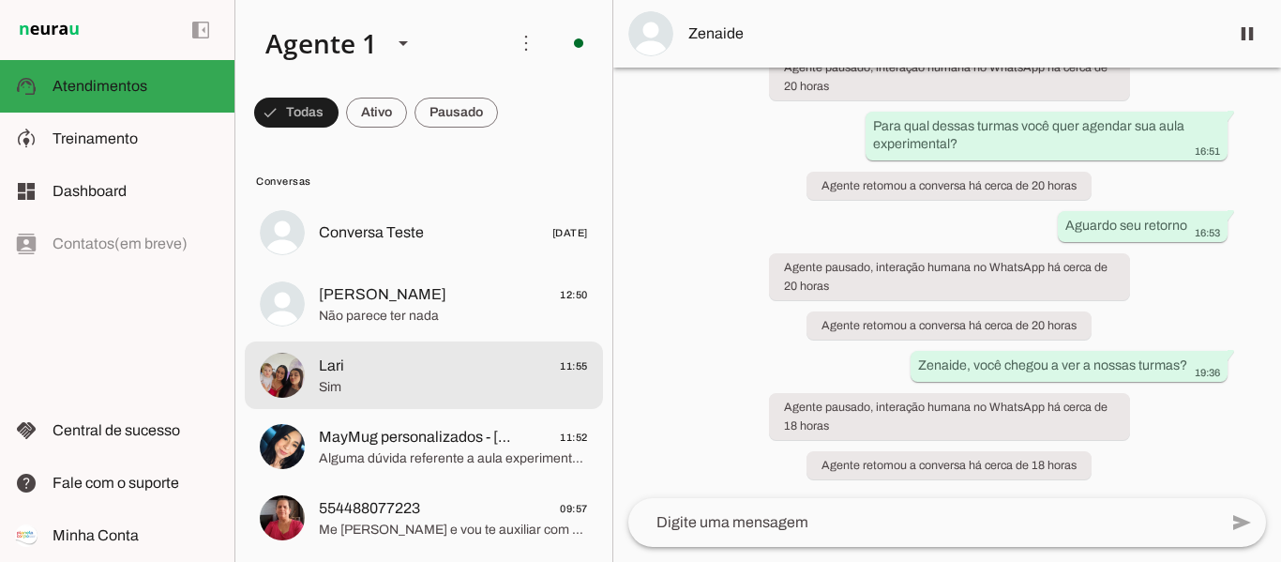
click at [440, 384] on span "Sim" at bounding box center [453, 387] width 269 height 19
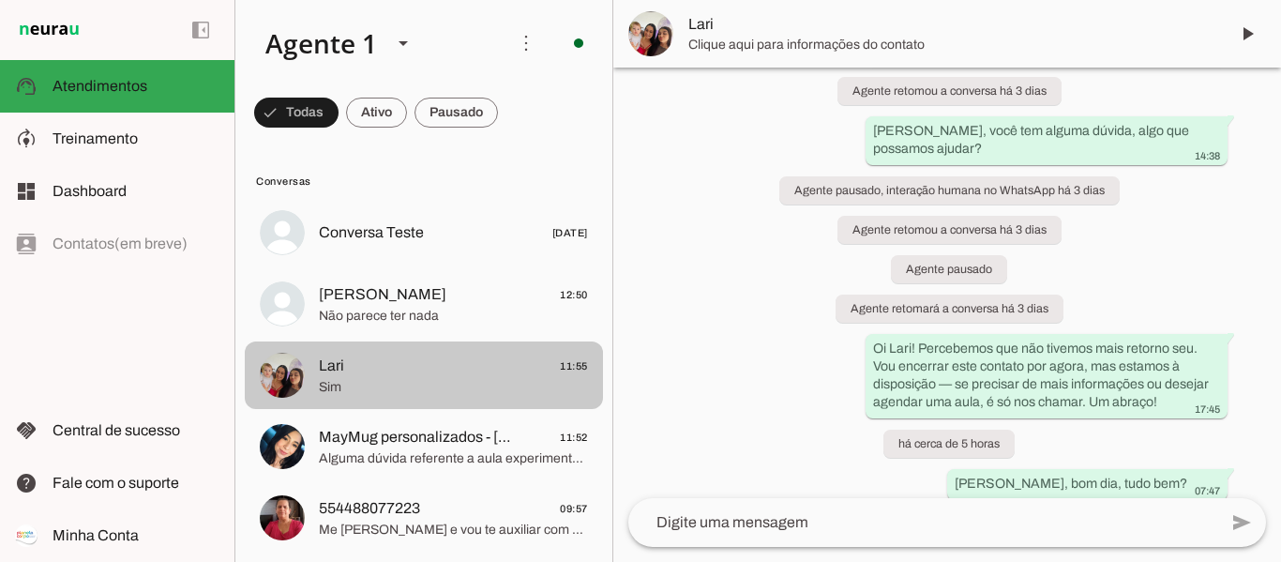
scroll to position [1799, 0]
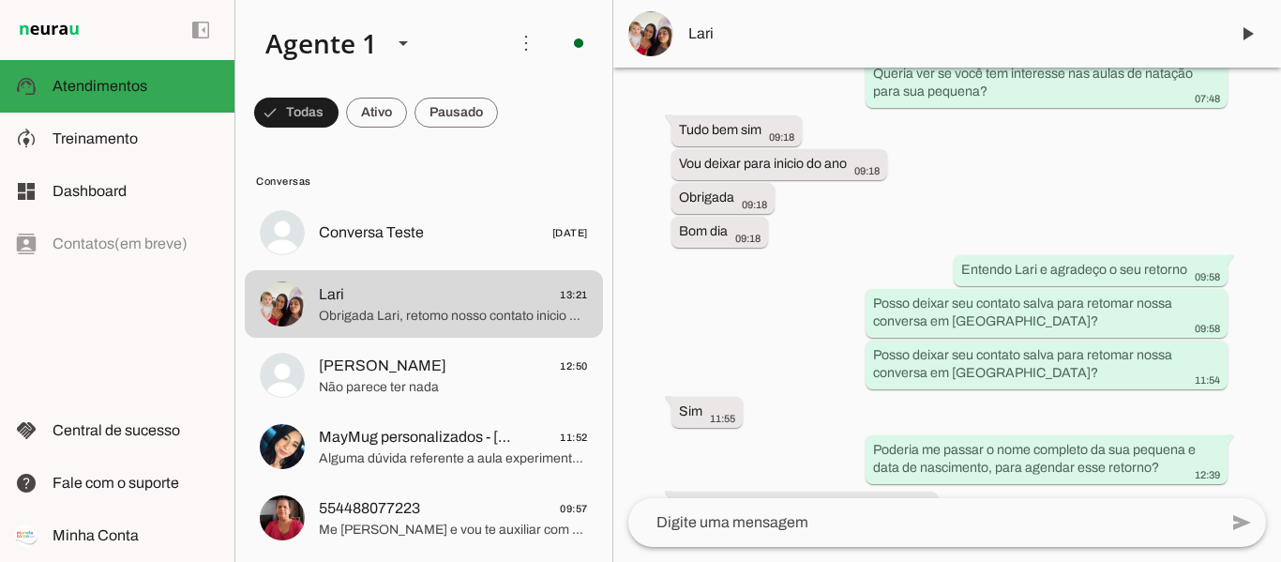
scroll to position [1928, 0]
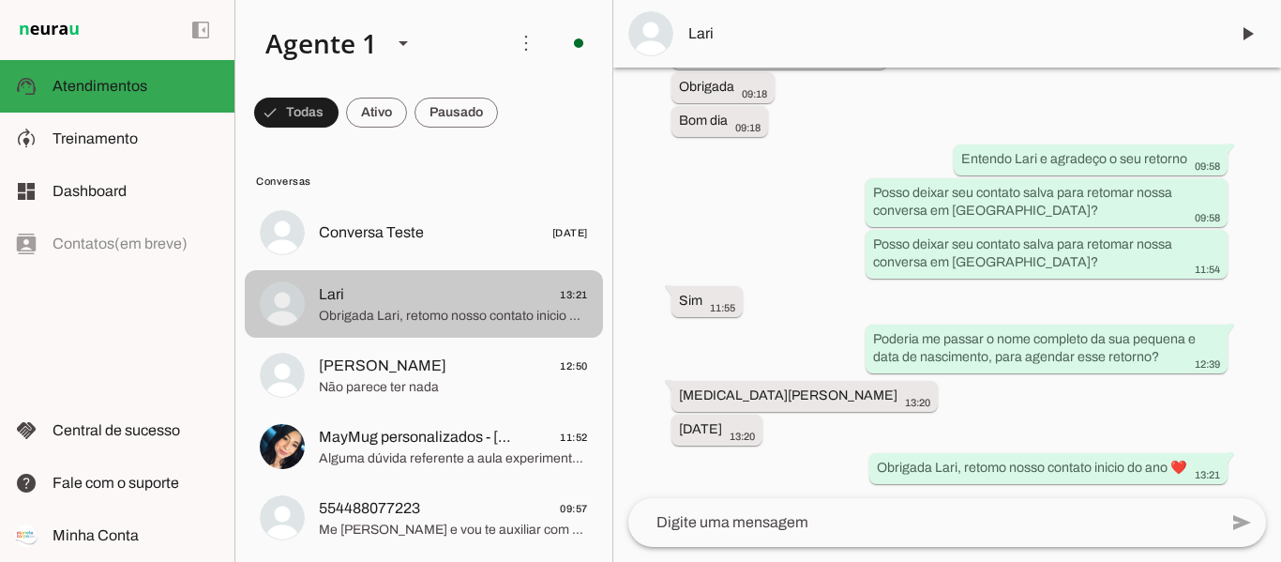
scroll to position [94, 0]
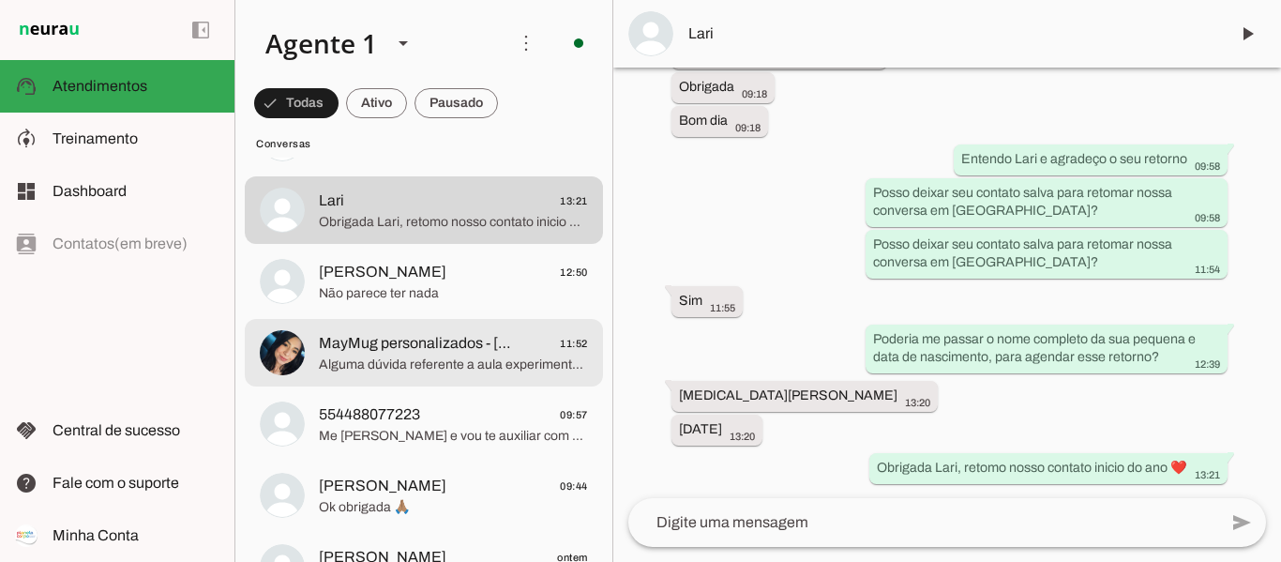
click at [450, 340] on span "MayMug personalizados - [PERSON_NAME]" at bounding box center [415, 343] width 193 height 23
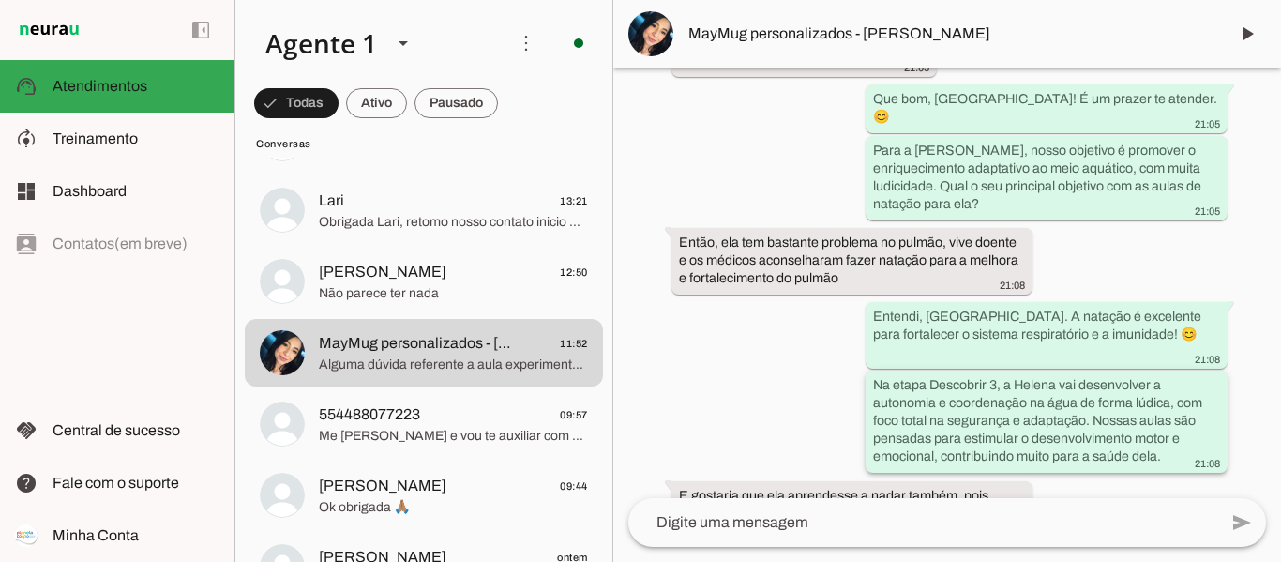
scroll to position [559, 0]
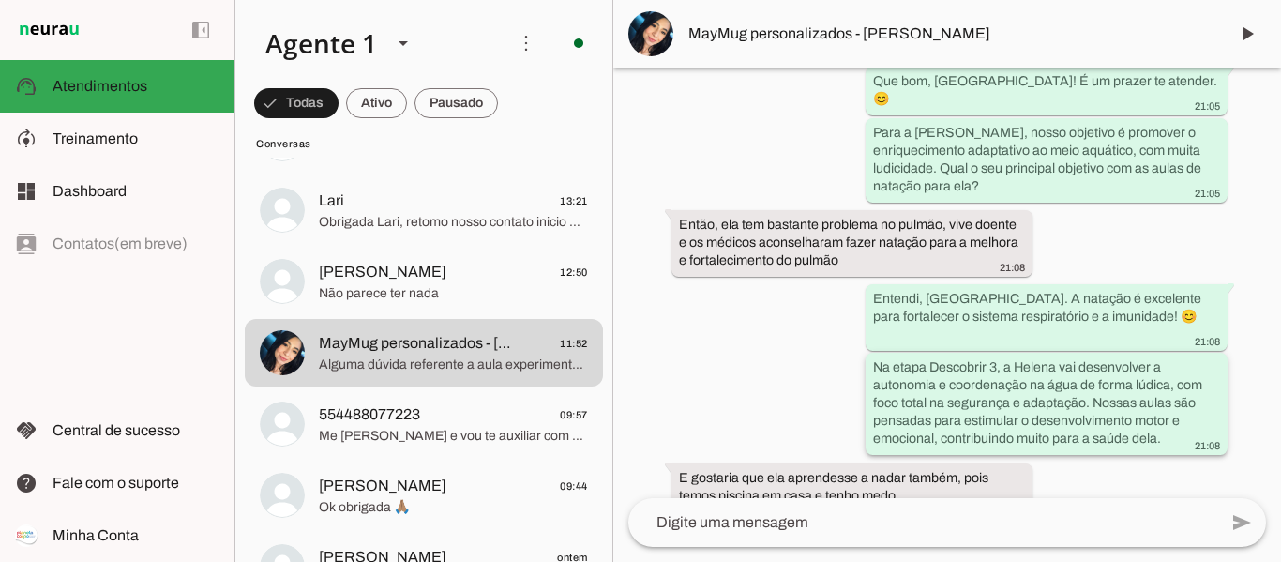
drag, startPoint x: 871, startPoint y: 329, endPoint x: 1166, endPoint y: 407, distance: 304.6
click at [1166, 407] on div "Na etapa Descobrir 3, a Helena vai desenvolver a autonomia e coordenação na águ…" at bounding box center [1046, 405] width 347 height 95
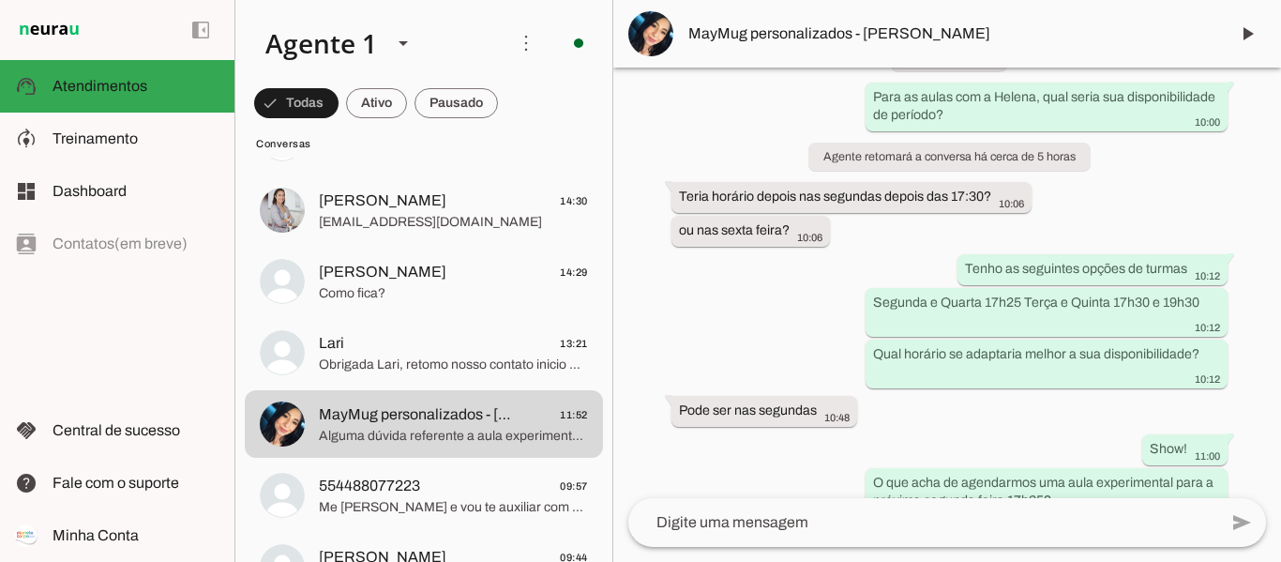
scroll to position [0, 0]
